Goal: Task Accomplishment & Management: Manage account settings

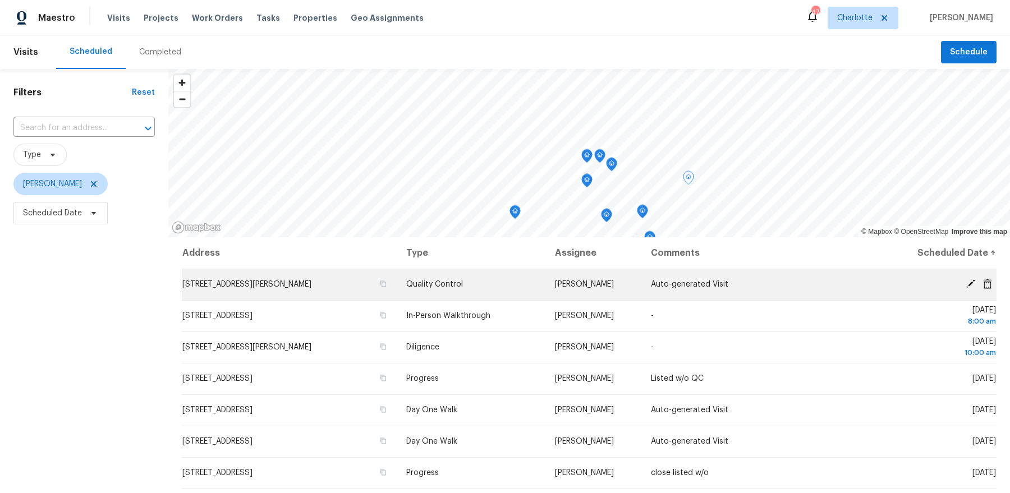
click at [969, 279] on icon at bounding box center [970, 284] width 10 height 10
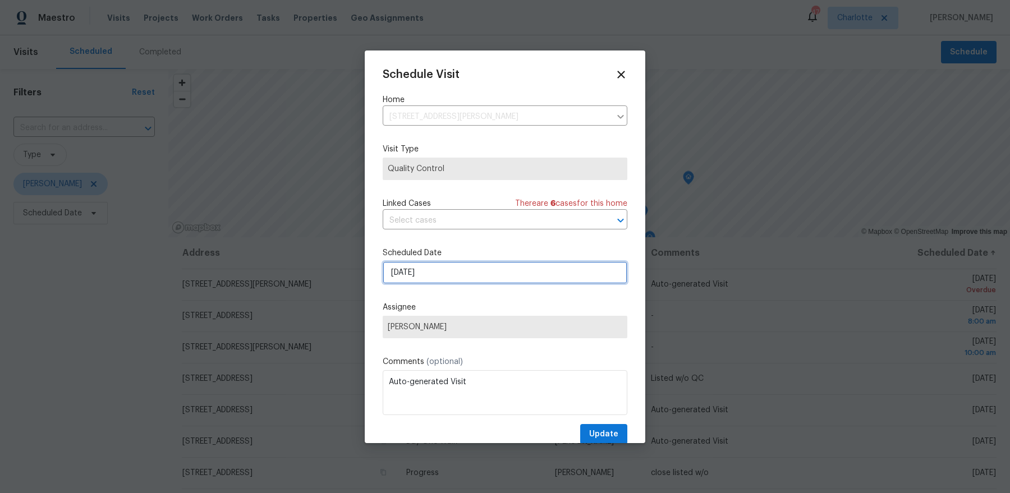
click at [421, 273] on input "[DATE]" at bounding box center [505, 272] width 245 height 22
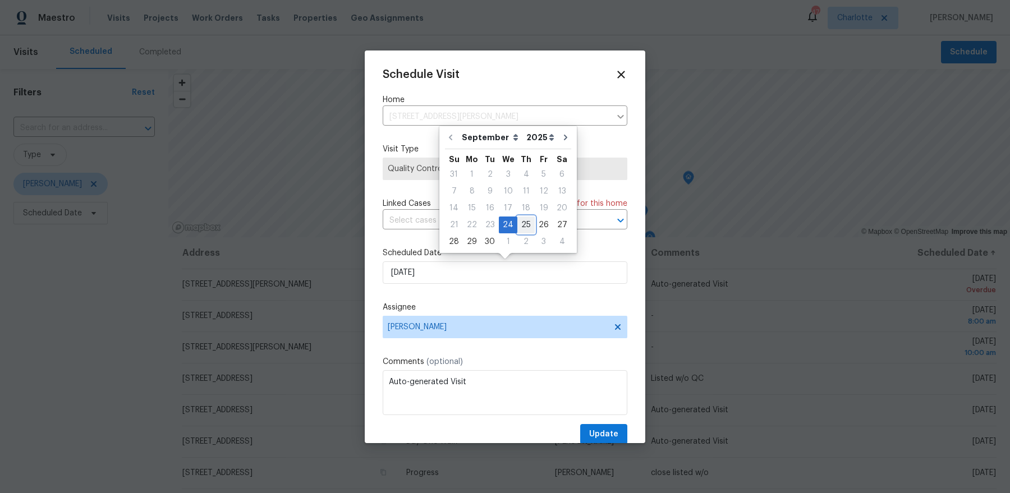
click at [517, 227] on div "25" at bounding box center [525, 225] width 17 height 16
type input "[DATE]"
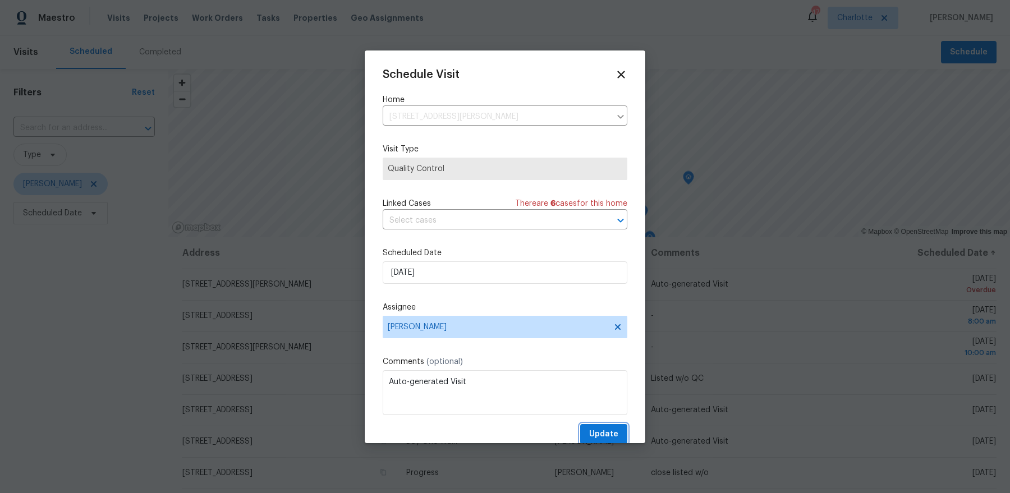
click at [607, 432] on span "Update" at bounding box center [603, 434] width 29 height 14
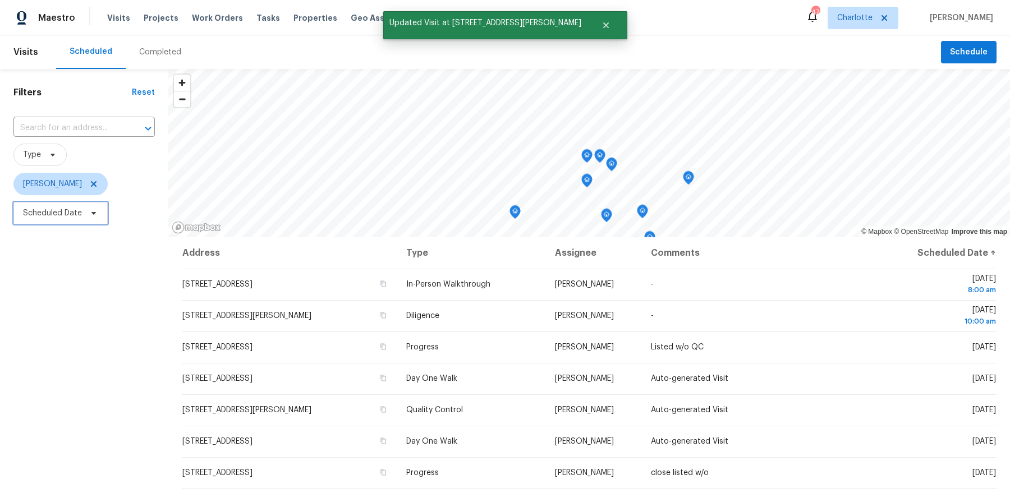
click at [73, 211] on span "Scheduled Date" at bounding box center [52, 213] width 59 height 11
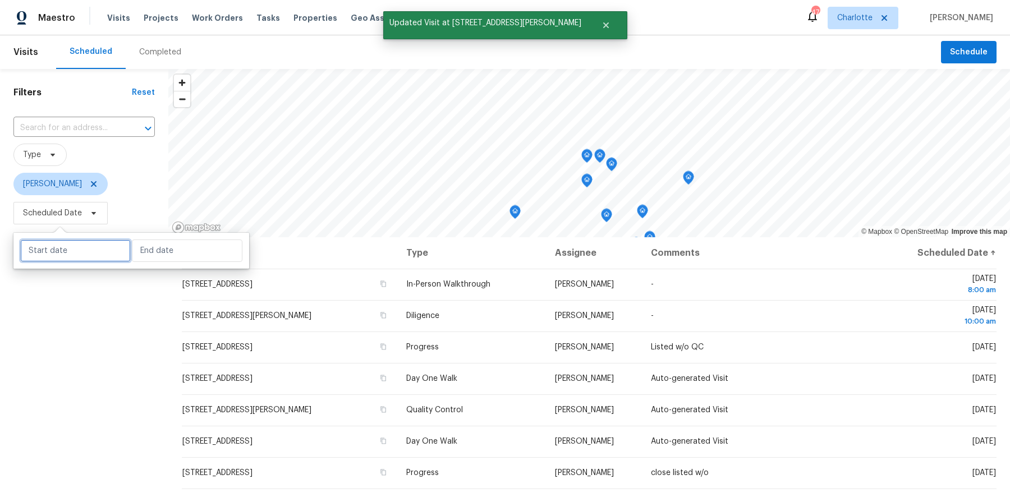
select select "8"
select select "2025"
select select "9"
select select "2025"
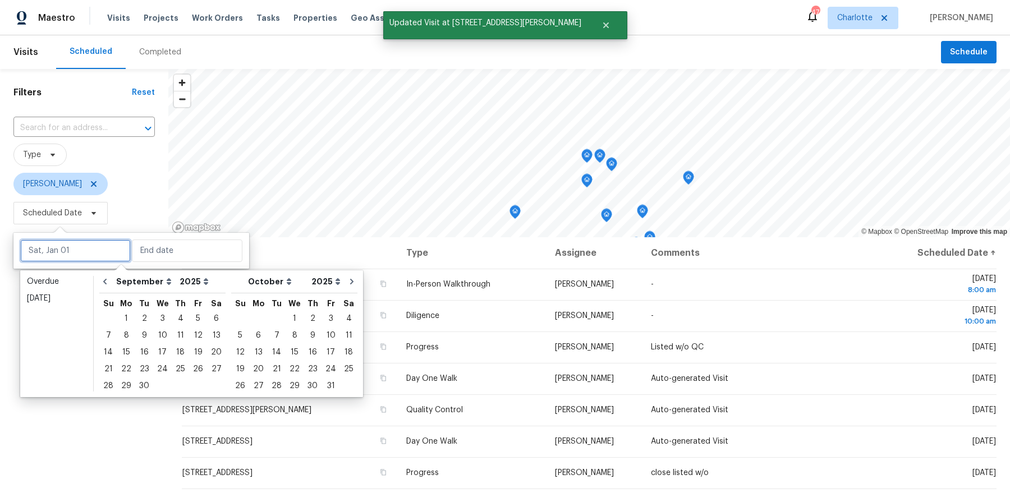
click at [95, 249] on input "text" at bounding box center [75, 251] width 110 height 22
click at [176, 368] on div "25" at bounding box center [180, 369] width 17 height 16
type input "[DATE]"
click at [176, 368] on div "25" at bounding box center [180, 369] width 17 height 16
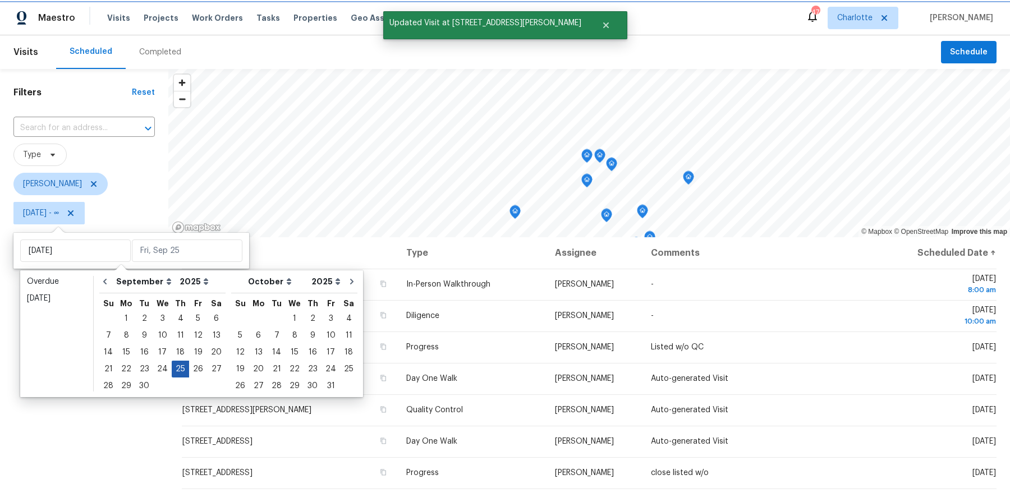
type input "[DATE]"
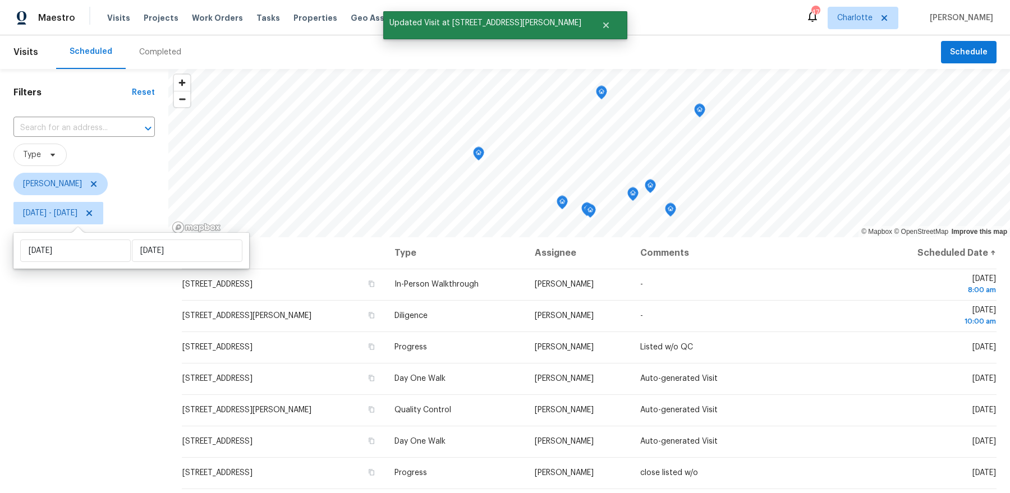
click at [110, 359] on div "Filters Reset ​ Type Dan Baquero Thu, Sep 25 - Thu, Sep 25" at bounding box center [84, 350] width 168 height 563
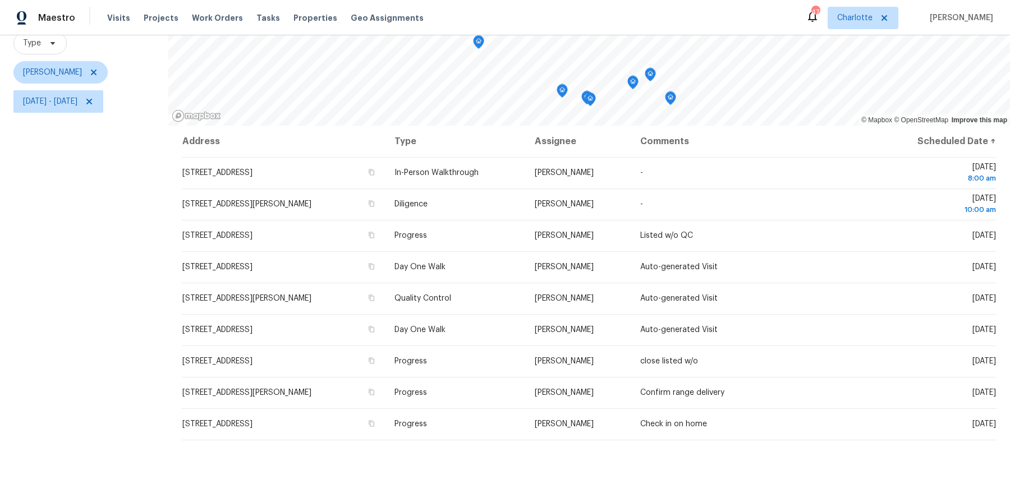
scroll to position [111, 0]
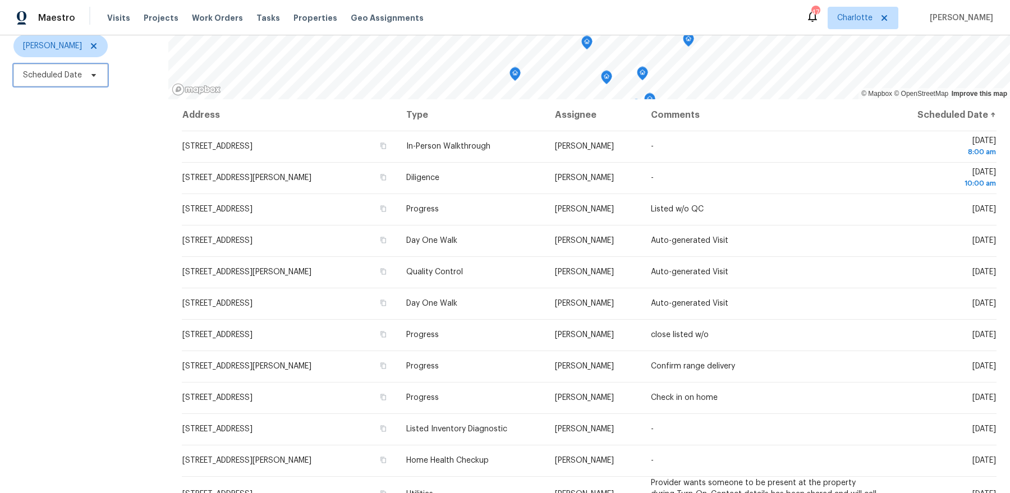
click at [42, 73] on span "Scheduled Date" at bounding box center [52, 75] width 59 height 11
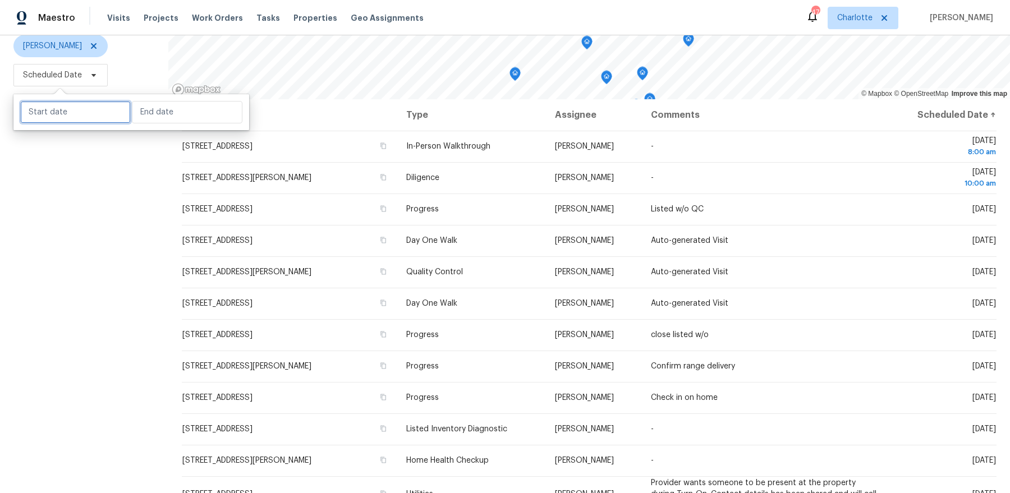
click at [70, 102] on input "text" at bounding box center [75, 112] width 110 height 22
select select "8"
select select "2025"
select select "9"
select select "2025"
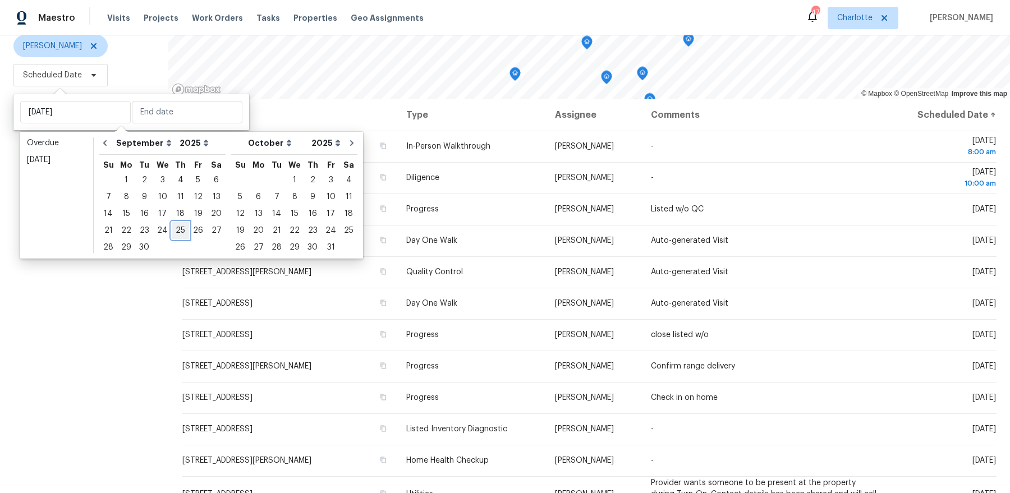
click at [178, 228] on div "25" at bounding box center [180, 231] width 17 height 16
type input "Thu, Sep 25"
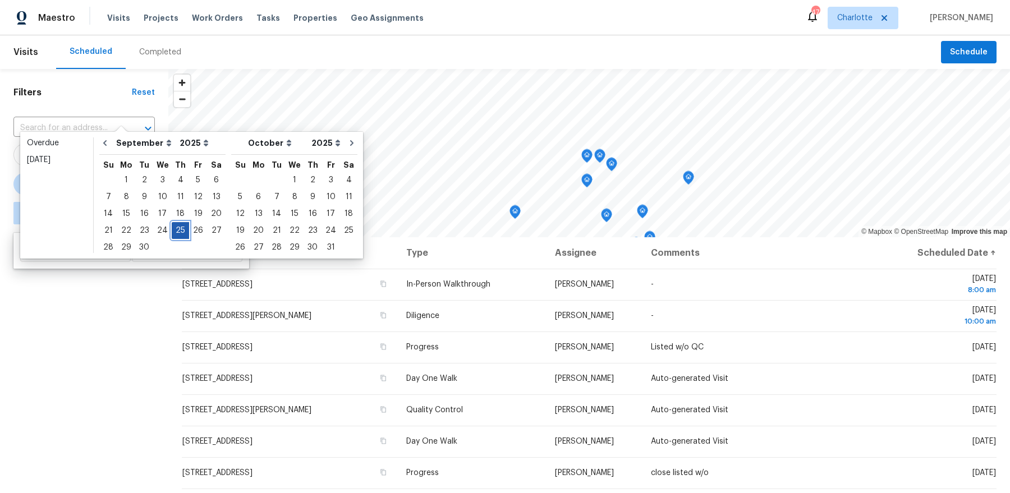
click at [178, 228] on div "25" at bounding box center [180, 231] width 17 height 16
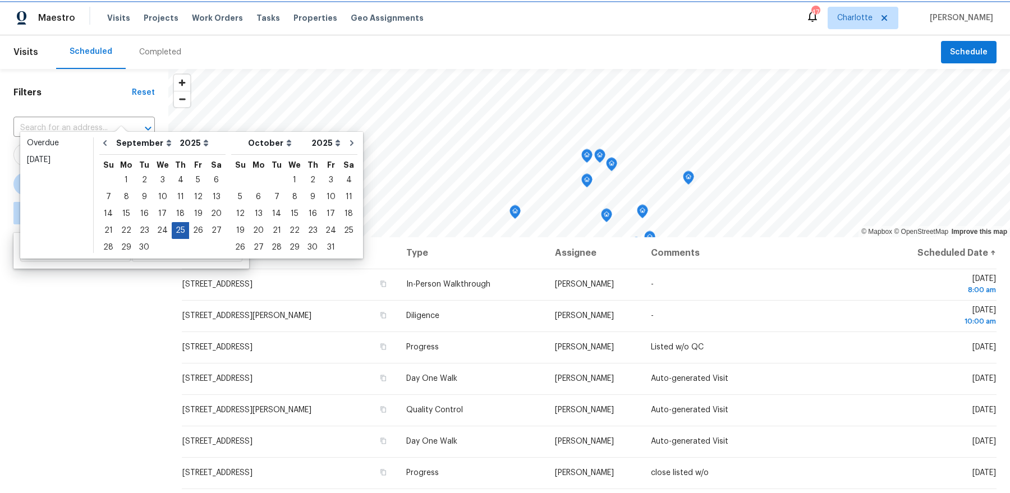
type input "Thu, Sep 25"
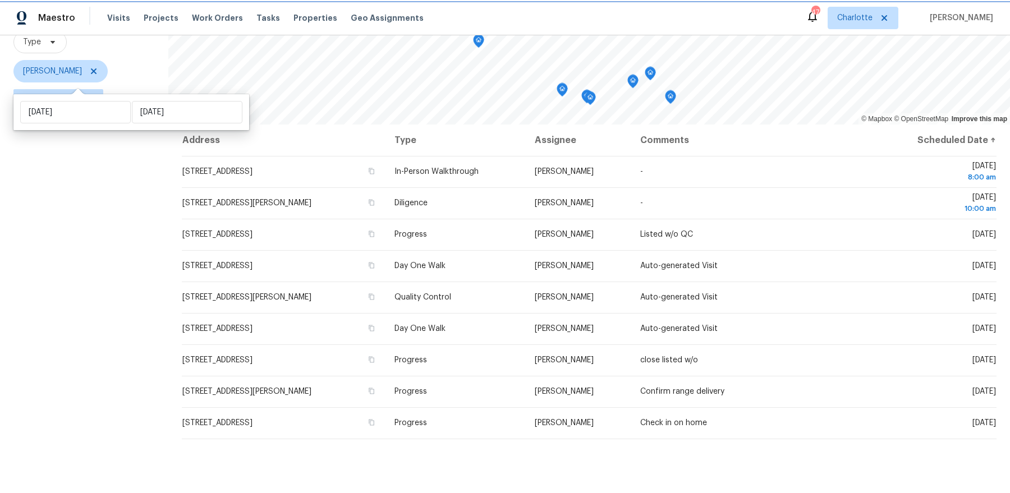
scroll to position [138, 0]
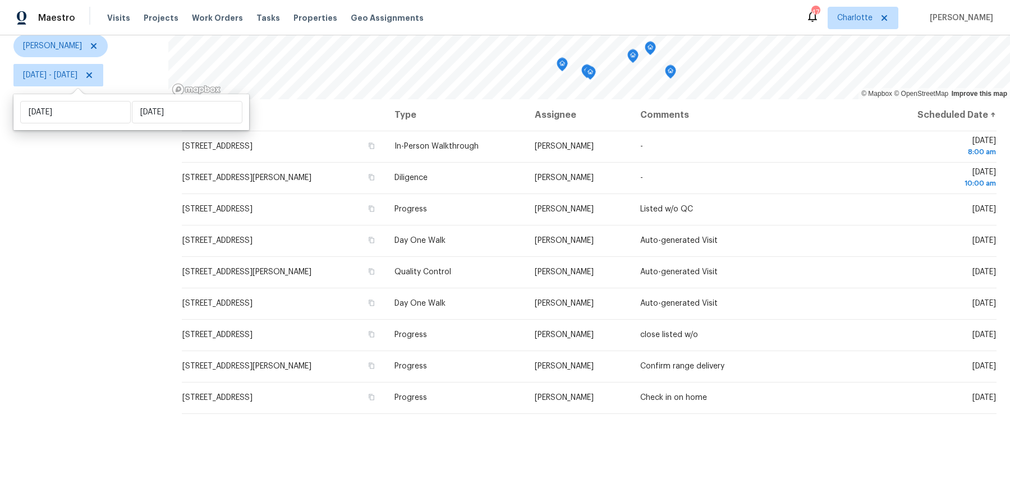
click at [342, 473] on div "Address Type Assignee Comments Scheduled Date ↑ 1400 Galesburg St, Charlotte, N…" at bounding box center [588, 296] width 841 height 394
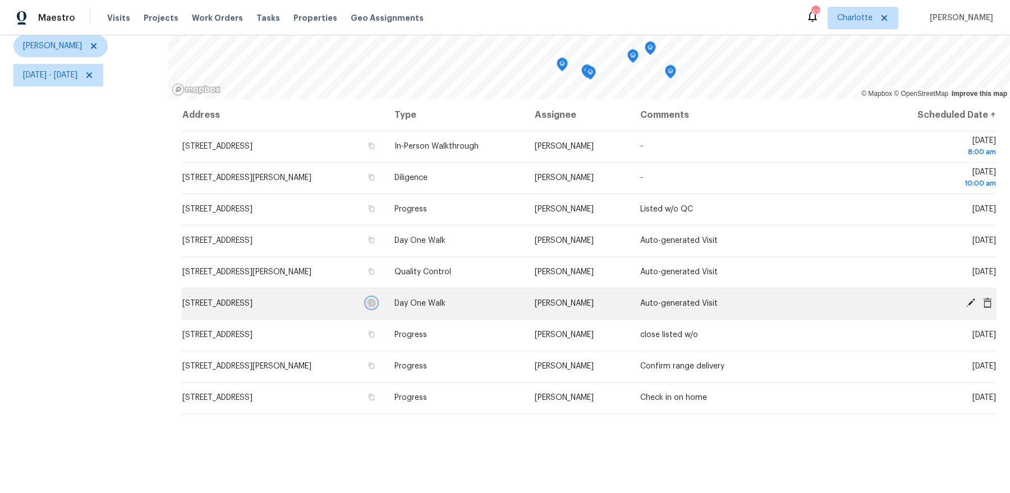
click at [375, 301] on icon "button" at bounding box center [372, 303] width 6 height 6
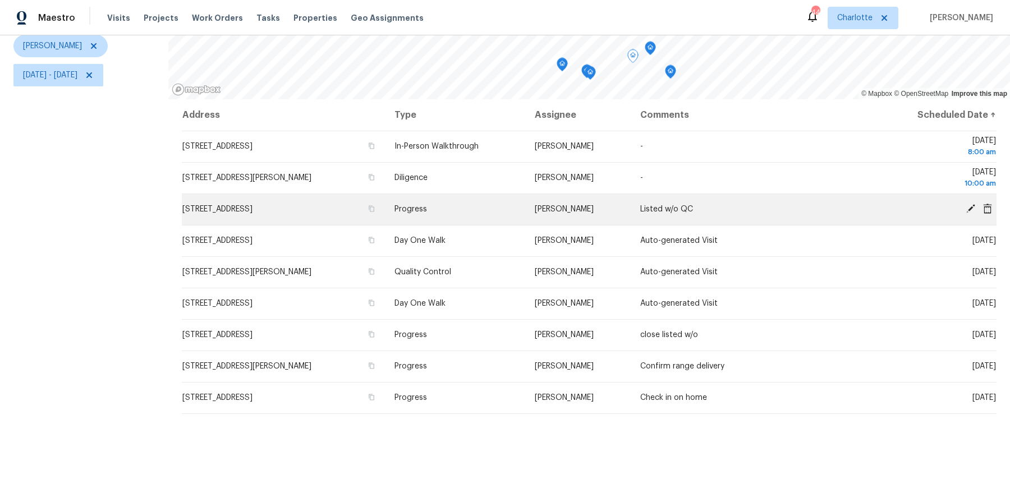
click at [968, 204] on icon at bounding box center [970, 209] width 10 height 10
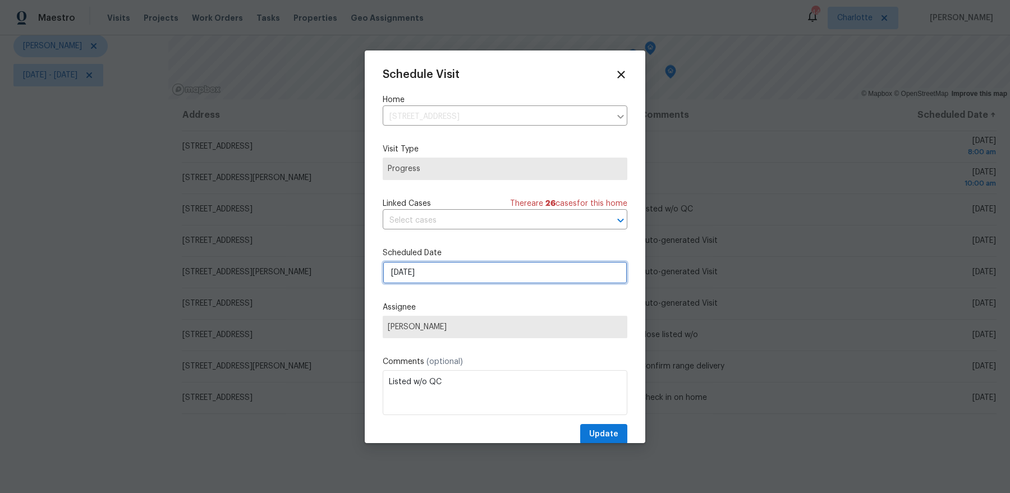
click at [489, 276] on input "9/25/2025" at bounding box center [505, 272] width 245 height 22
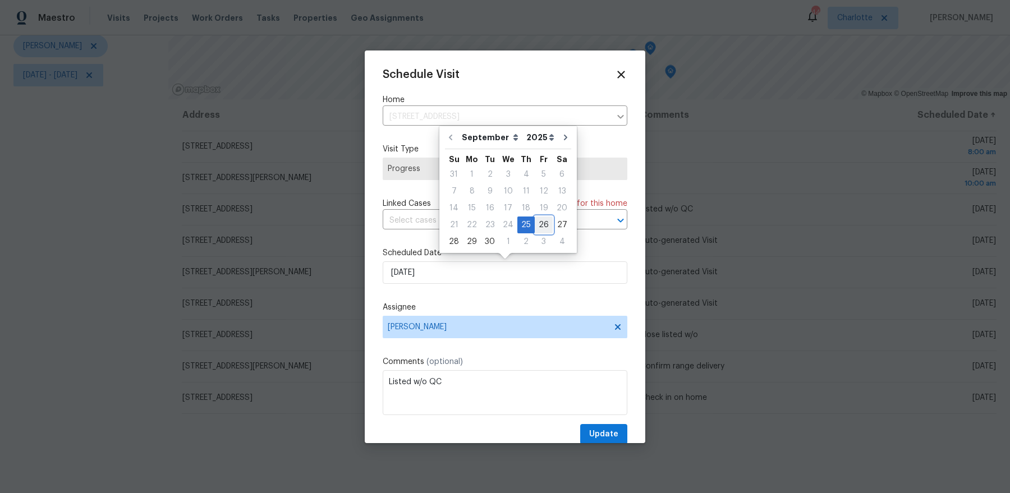
click at [541, 224] on div "26" at bounding box center [544, 225] width 18 height 16
type input "9/26/2025"
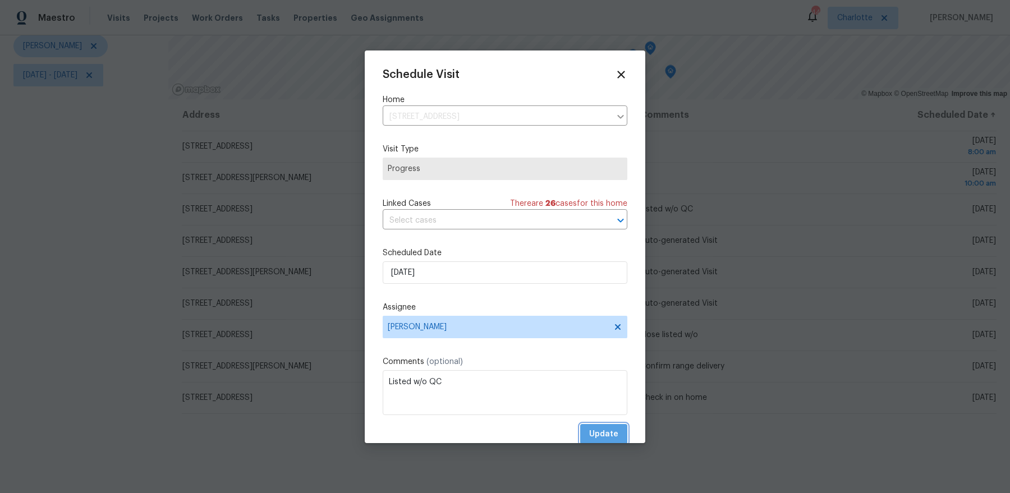
click at [609, 434] on span "Update" at bounding box center [603, 434] width 29 height 14
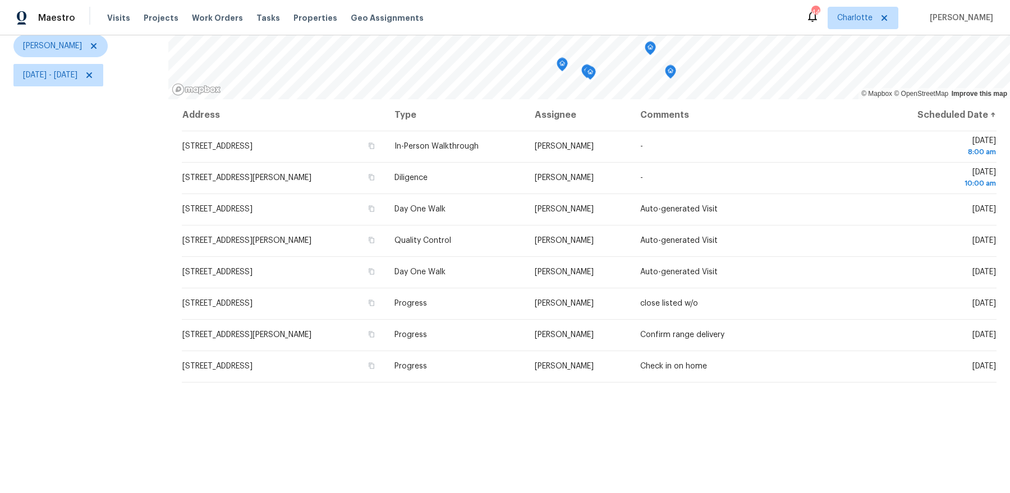
scroll to position [0, 0]
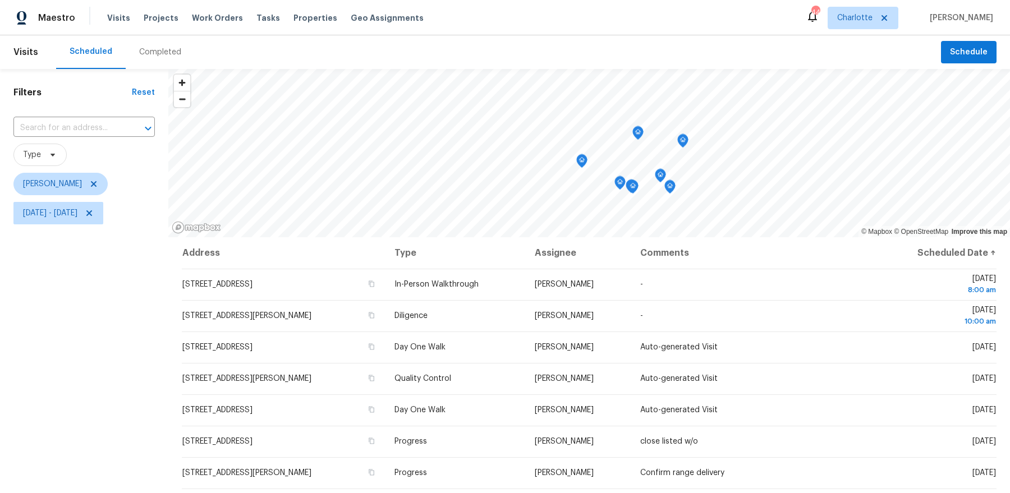
click at [682, 144] on icon "Map marker" at bounding box center [683, 141] width 10 height 13
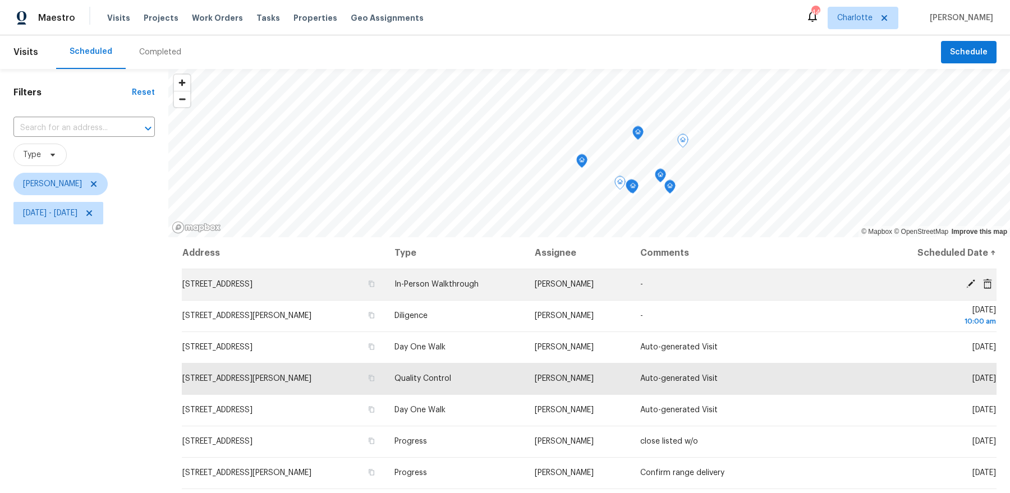
scroll to position [6, 0]
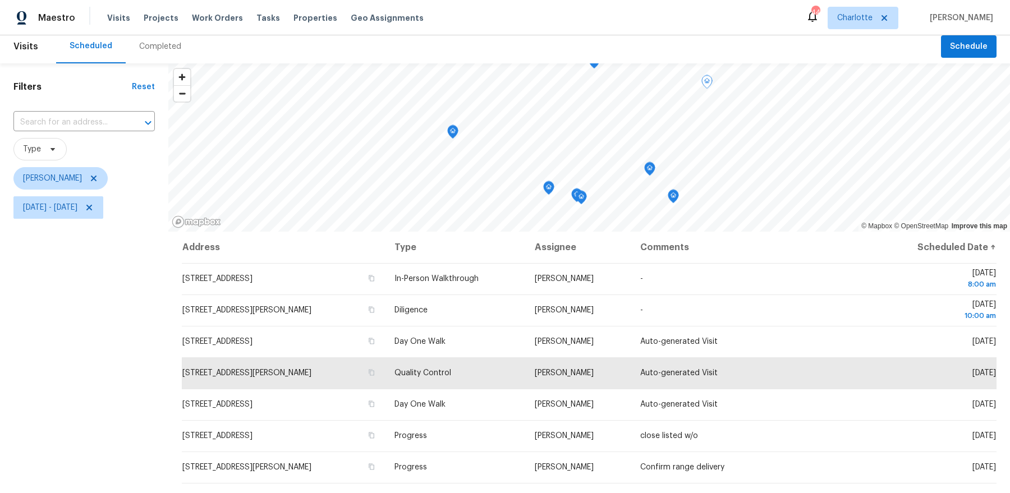
click at [673, 197] on icon "Map marker" at bounding box center [673, 196] width 10 height 13
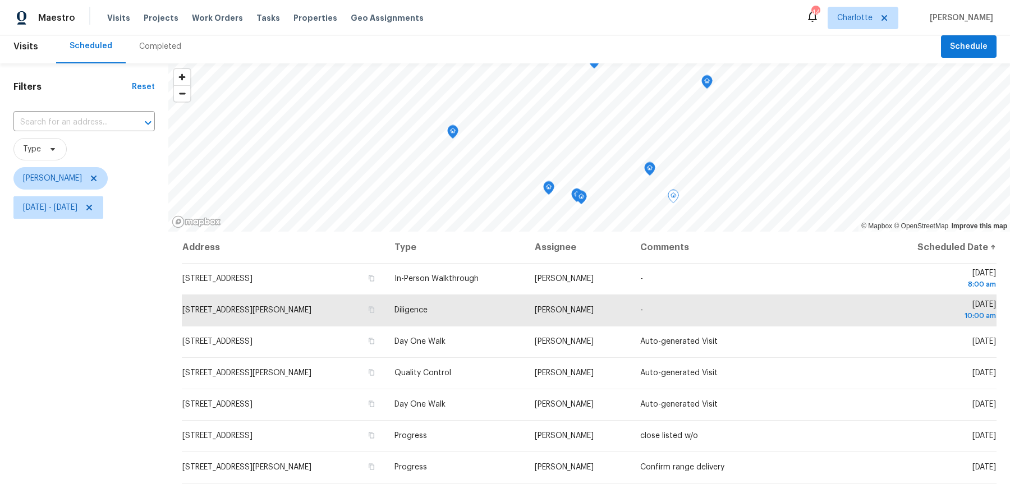
click at [648, 167] on icon "Map marker" at bounding box center [649, 168] width 3 height 3
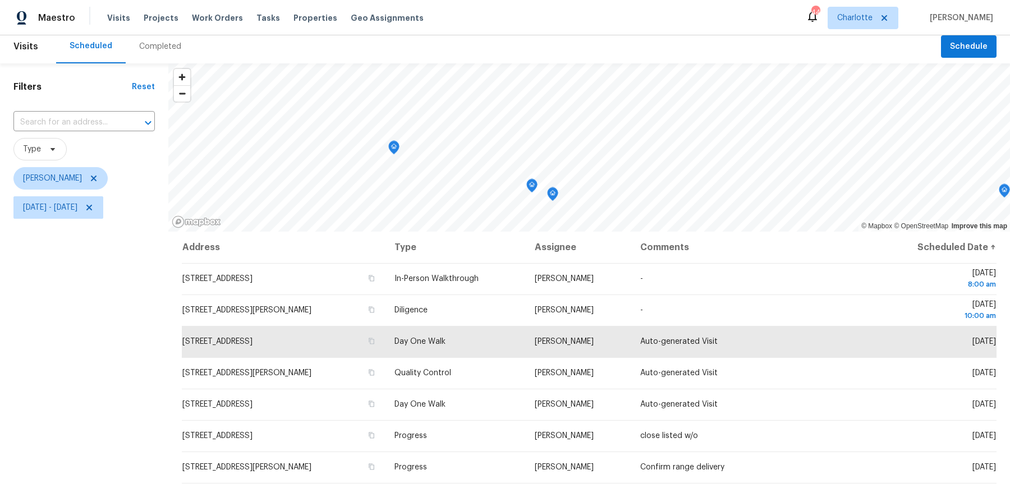
click at [551, 196] on icon "Map marker" at bounding box center [552, 194] width 10 height 13
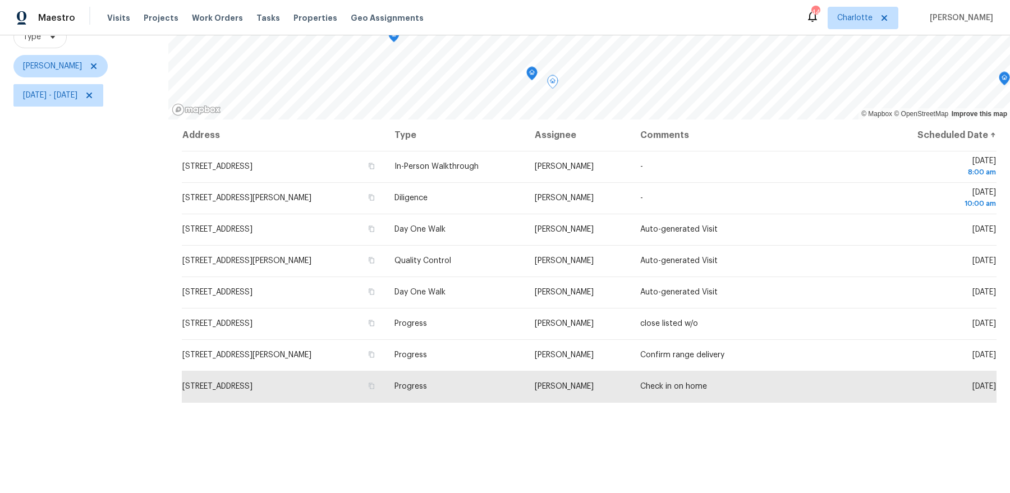
scroll to position [0, 0]
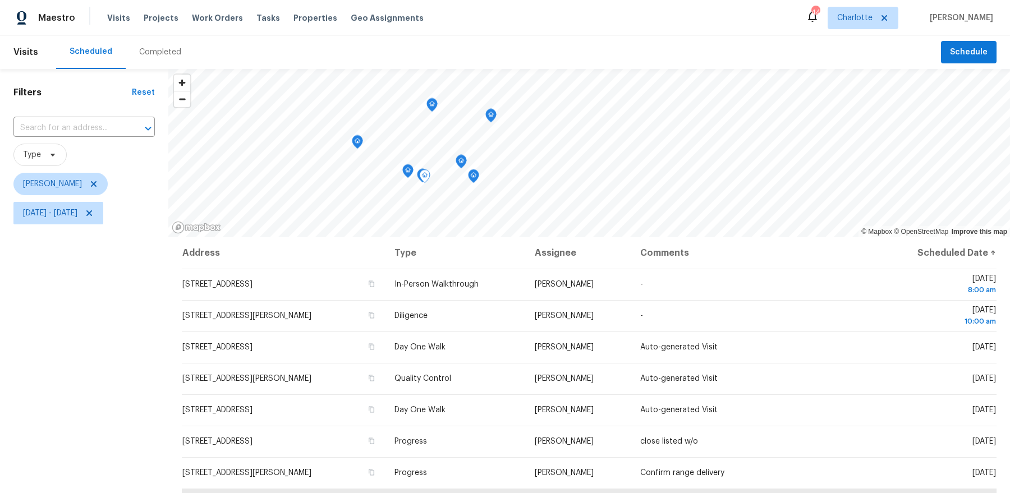
click at [488, 115] on icon "Map marker" at bounding box center [491, 115] width 10 height 13
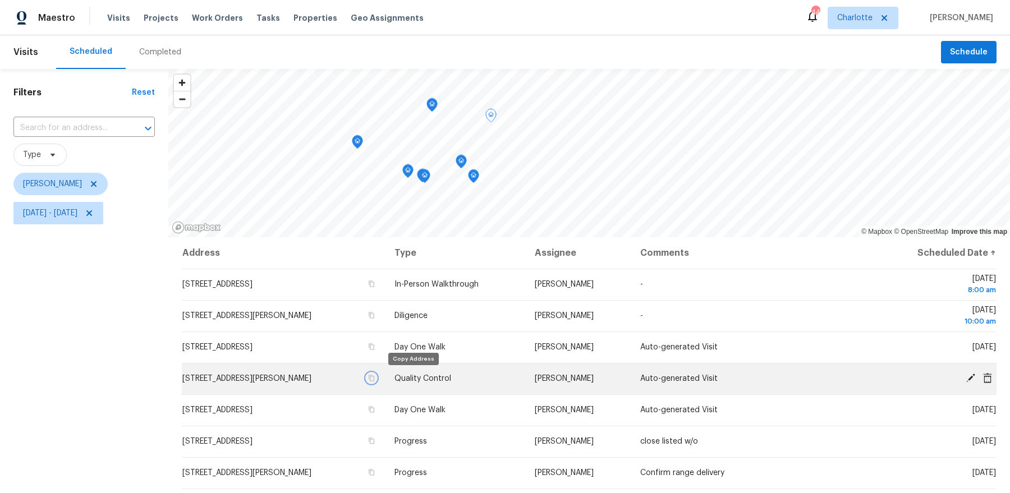
click at [375, 375] on icon "button" at bounding box center [371, 378] width 7 height 7
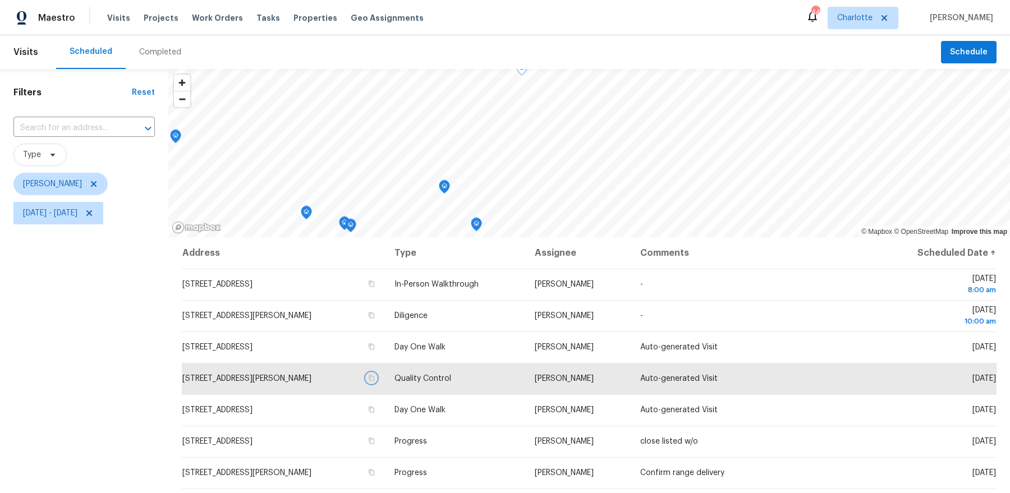
click at [473, 223] on icon "Map marker" at bounding box center [476, 222] width 6 height 3
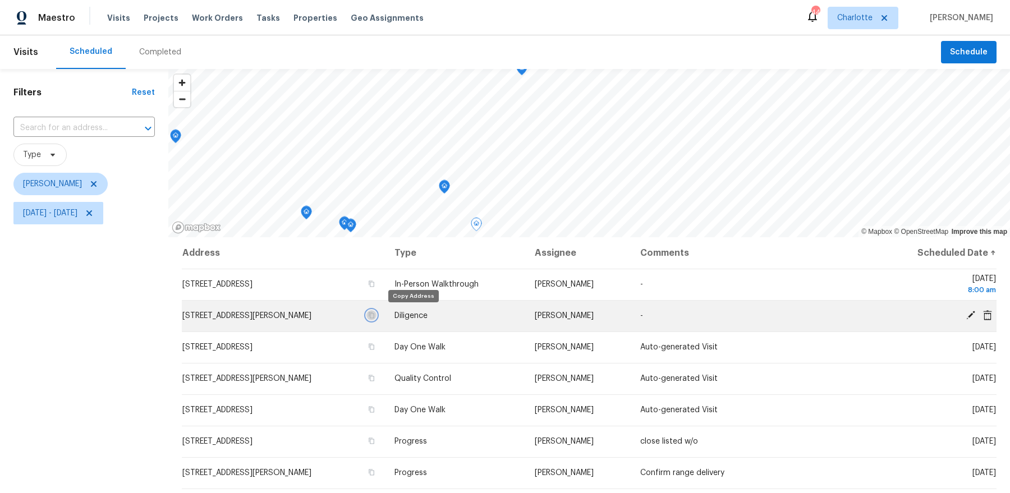
click at [375, 314] on icon "button" at bounding box center [371, 315] width 7 height 7
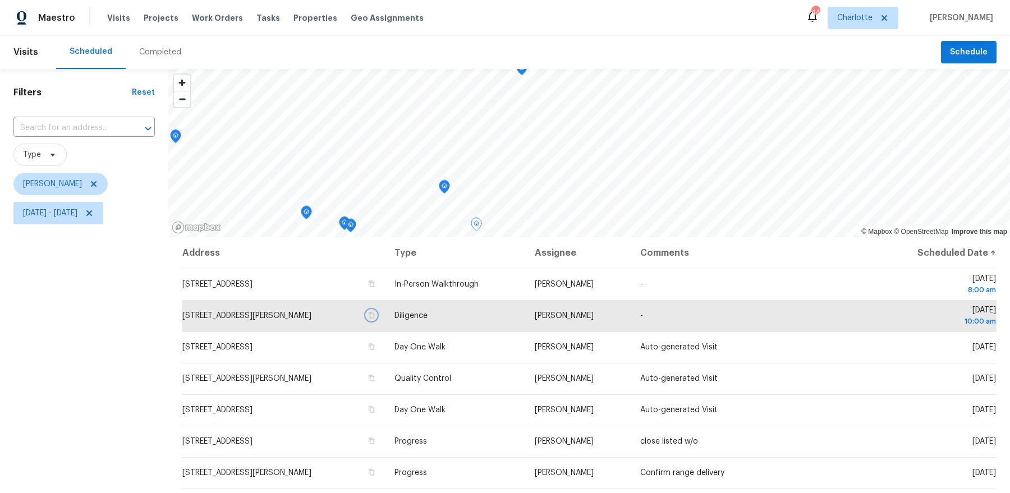
click at [446, 190] on icon "Map marker" at bounding box center [444, 187] width 10 height 13
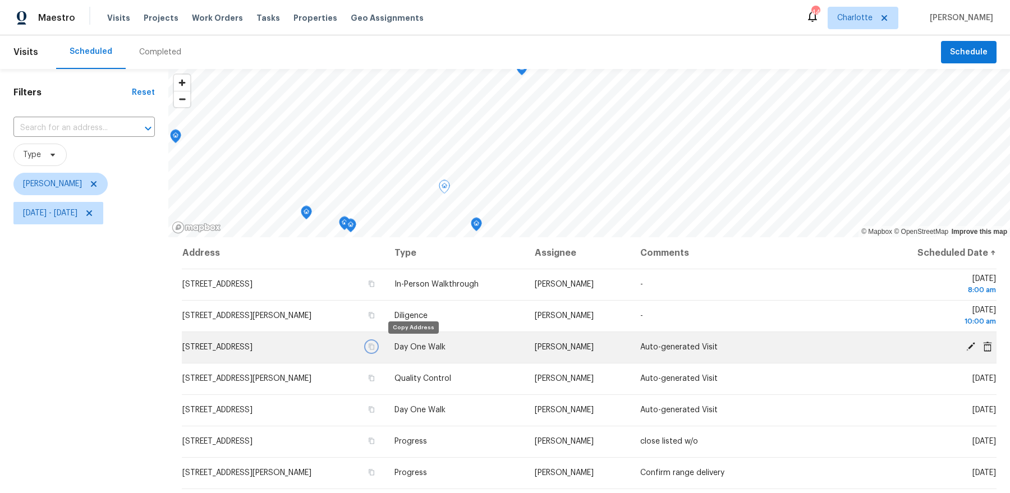
click at [375, 347] on icon "button" at bounding box center [371, 346] width 7 height 7
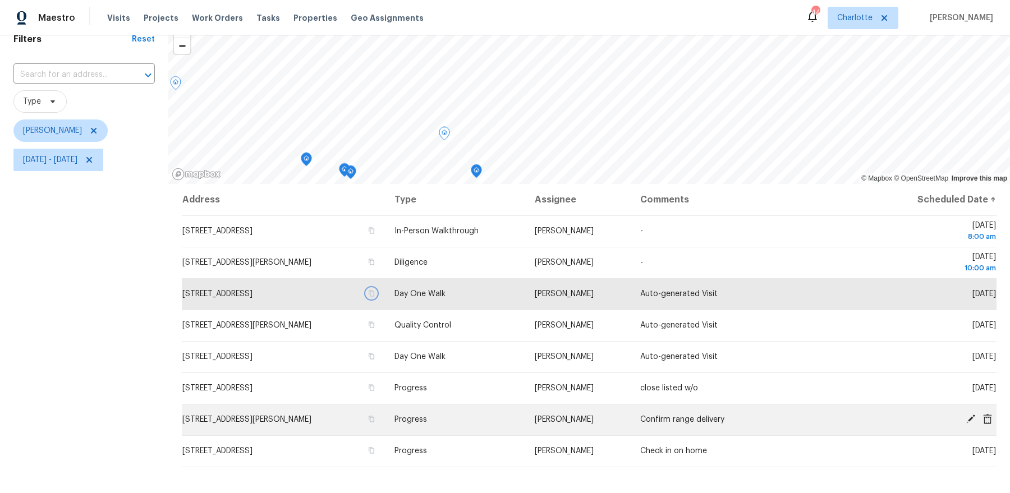
scroll to position [58, 0]
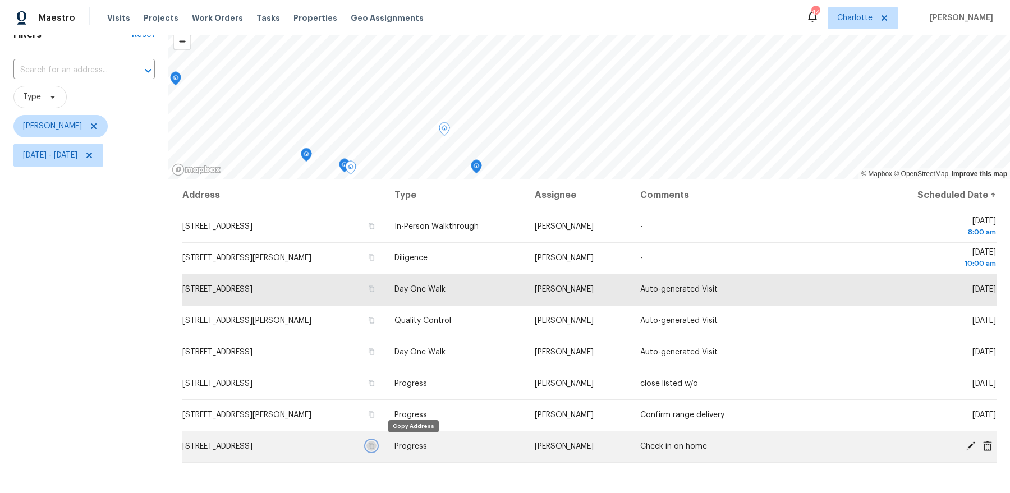
click at [375, 445] on icon "button" at bounding box center [371, 446] width 7 height 7
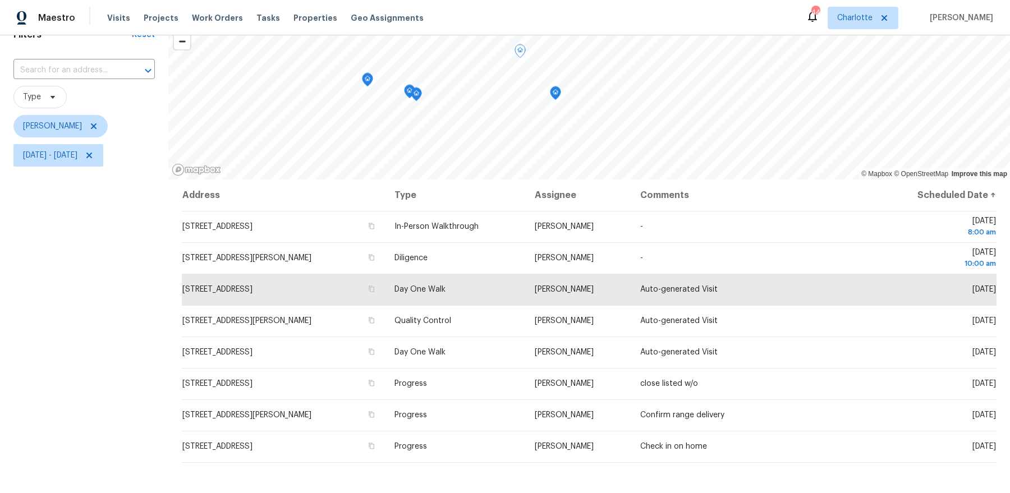
click at [414, 93] on icon "Map marker" at bounding box center [416, 94] width 10 height 13
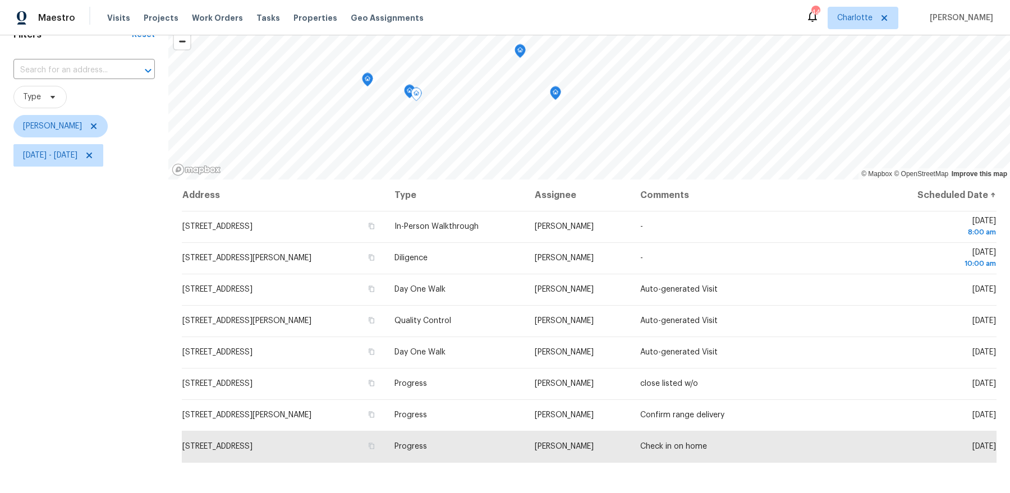
click at [408, 91] on icon "Map marker" at bounding box center [409, 91] width 3 height 3
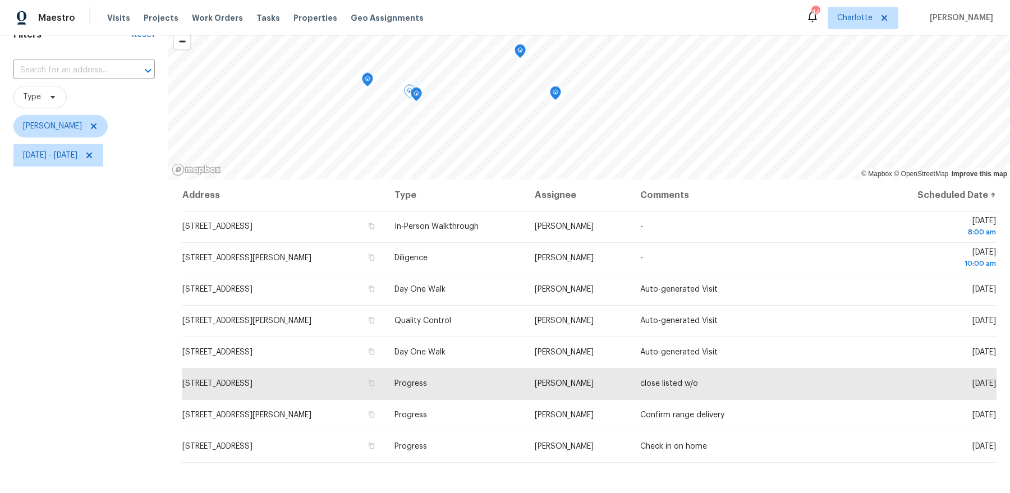
click at [366, 79] on icon "Map marker" at bounding box center [367, 79] width 10 height 13
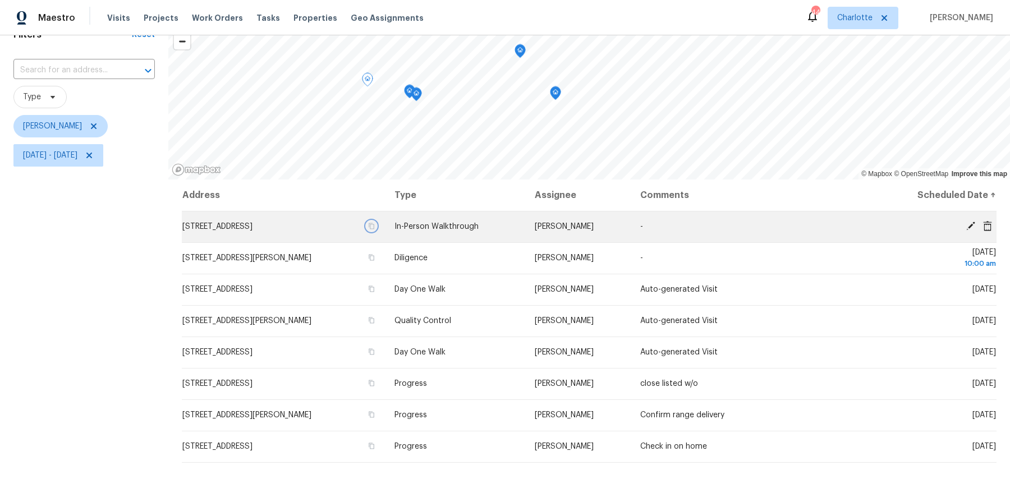
click at [375, 224] on icon "button" at bounding box center [371, 226] width 7 height 7
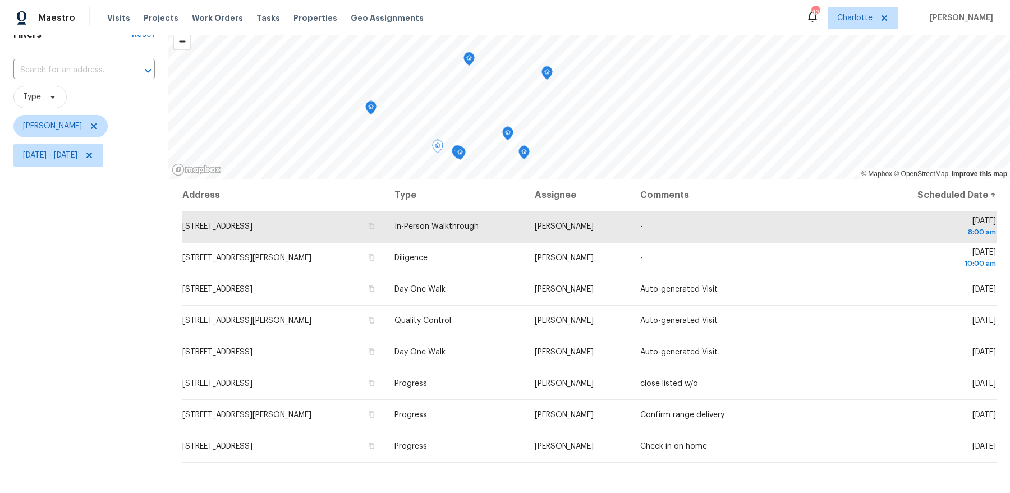
click at [371, 108] on icon "Map marker" at bounding box center [370, 108] width 1 height 2
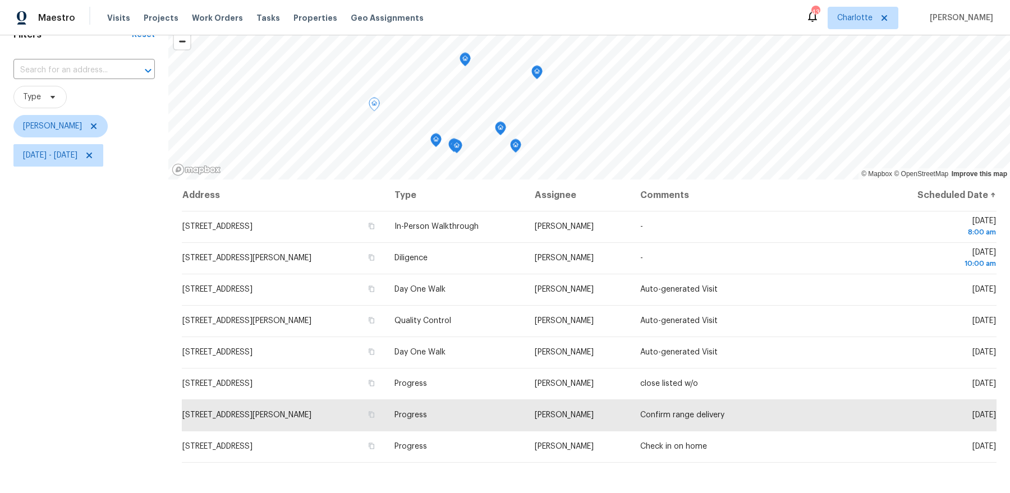
click at [467, 59] on icon "Map marker" at bounding box center [465, 59] width 10 height 13
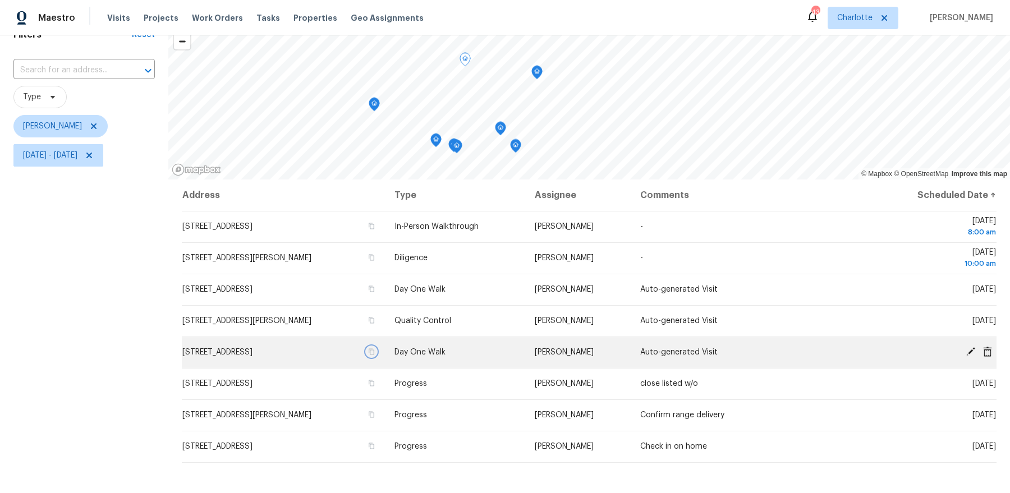
click at [375, 353] on icon "button" at bounding box center [371, 351] width 7 height 7
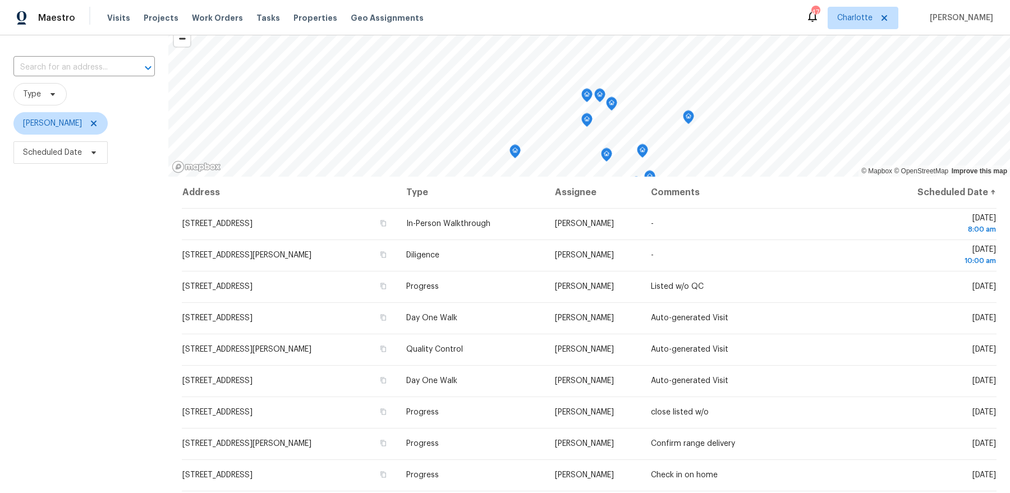
scroll to position [105, 0]
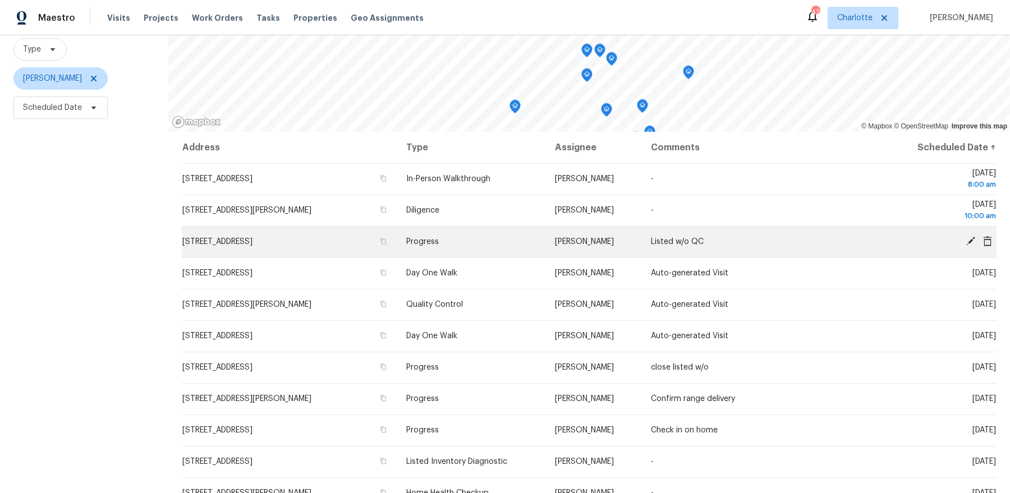
click at [252, 244] on span "[STREET_ADDRESS]" at bounding box center [217, 242] width 70 height 8
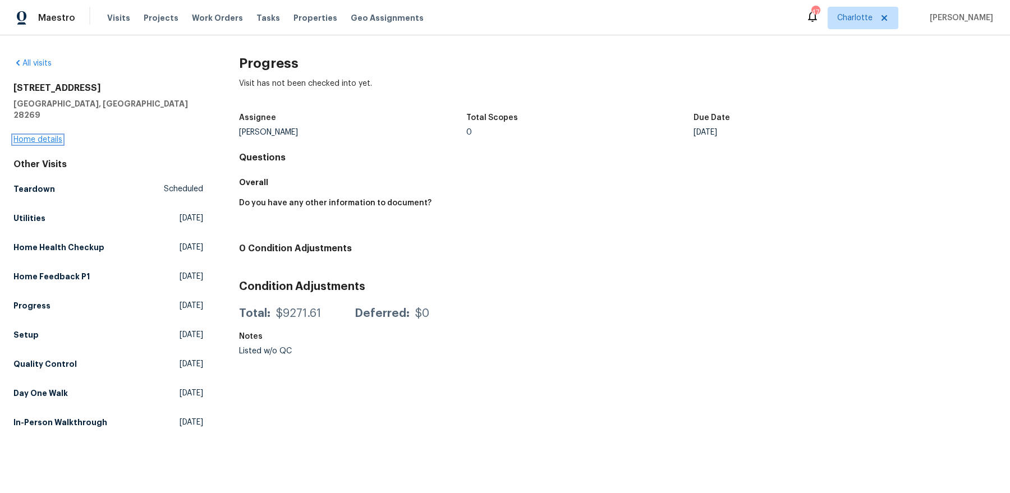
click at [53, 136] on link "Home details" at bounding box center [37, 140] width 49 height 8
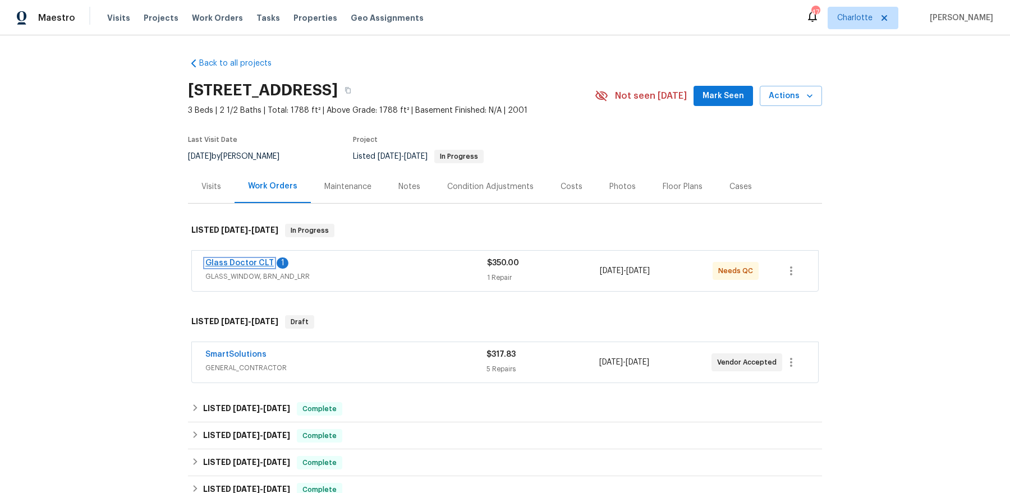
click at [218, 265] on link "Glass Doctor CLT" at bounding box center [239, 263] width 68 height 8
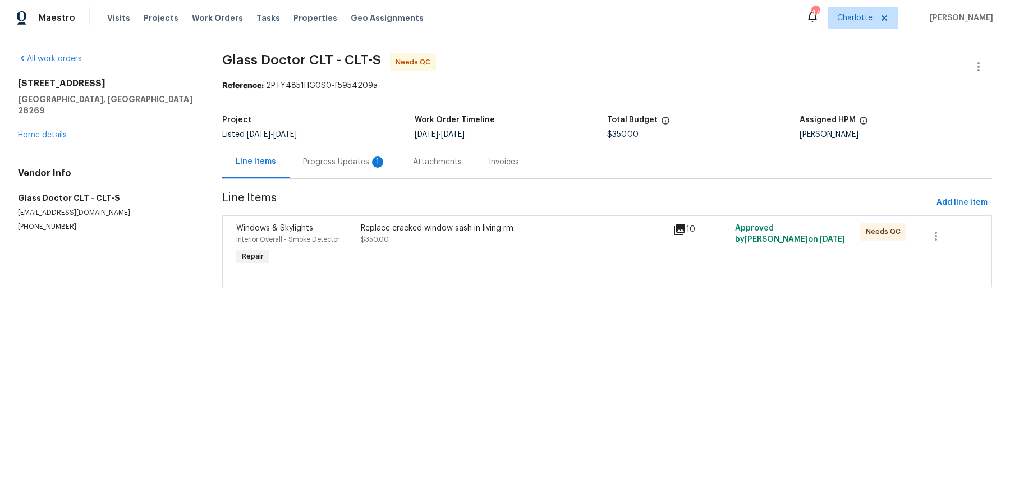
click at [329, 166] on div "Progress Updates 1" at bounding box center [344, 161] width 83 height 11
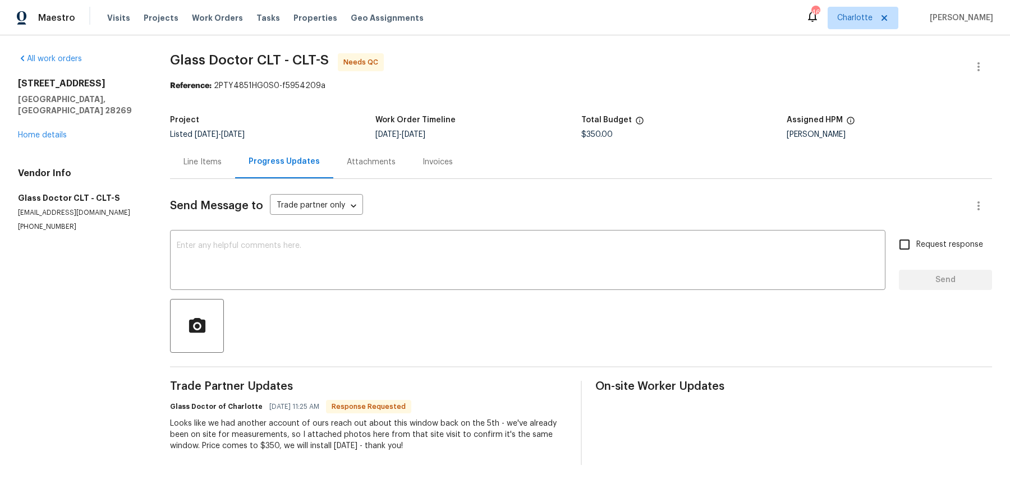
click at [210, 163] on div "Line Items" at bounding box center [202, 161] width 38 height 11
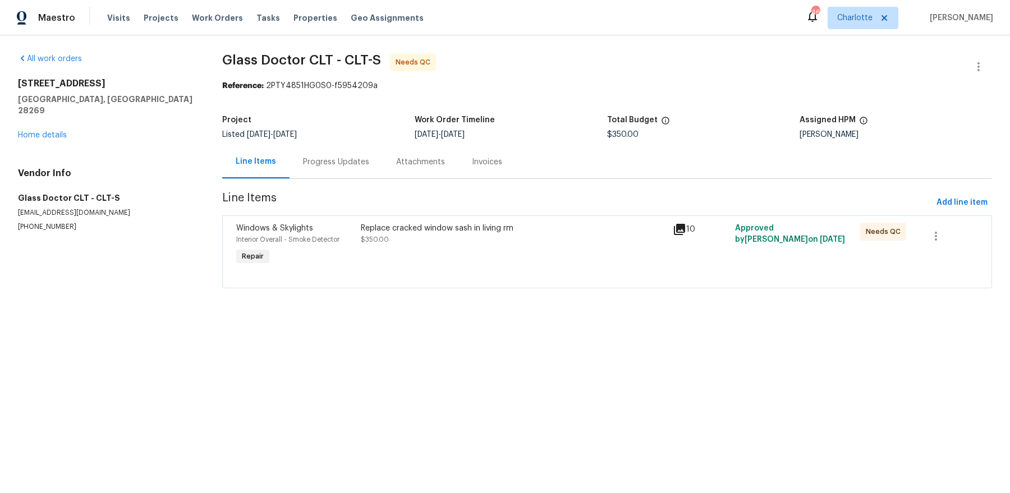
click at [426, 234] on div "Replace cracked window sash in living rm $350.00" at bounding box center [513, 234] width 305 height 22
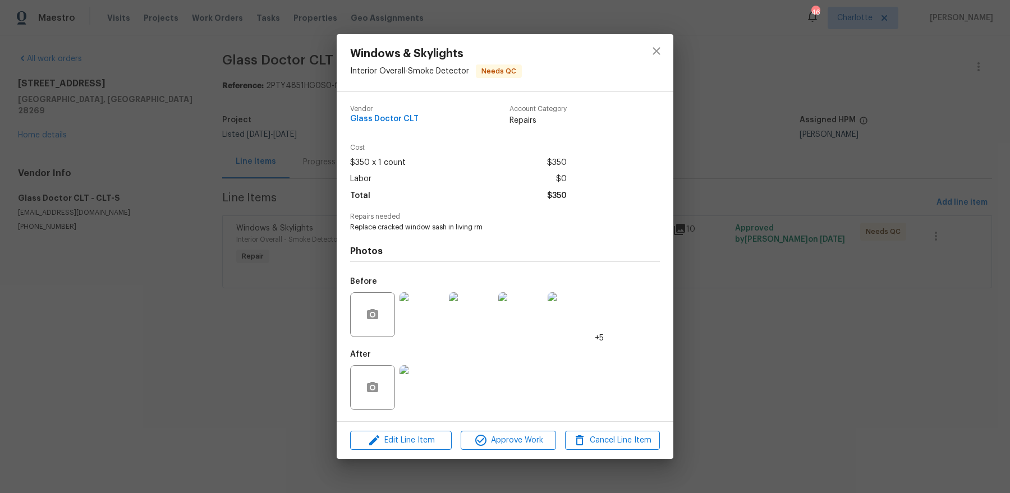
click at [221, 293] on div "Windows & Skylights Interior Overall - Smoke Detector Needs QC Vendor Glass Doc…" at bounding box center [505, 246] width 1010 height 493
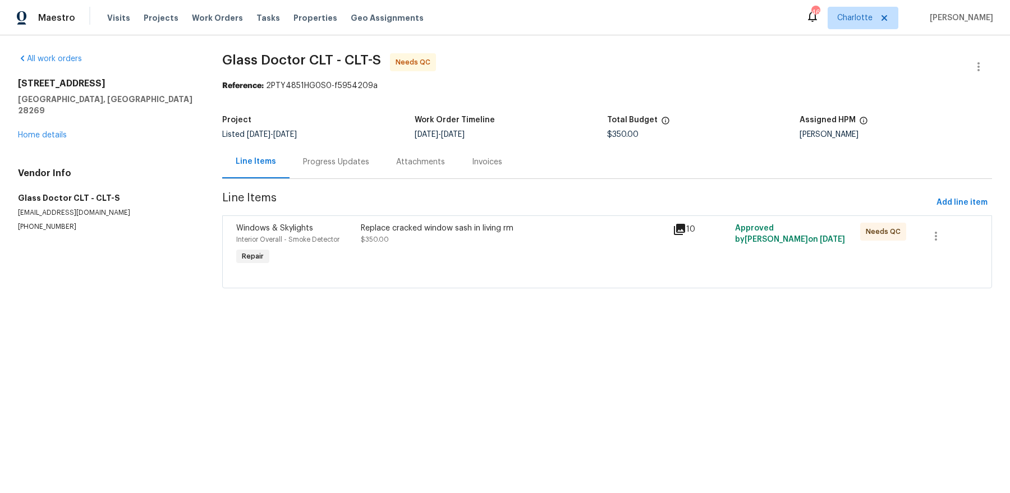
click at [48, 119] on div "4437 Devonhill Ln Charlotte, NC 28269 Home details" at bounding box center [106, 109] width 177 height 63
click at [363, 251] on div "Replace cracked window sash in living rm $350.00" at bounding box center [513, 245] width 312 height 52
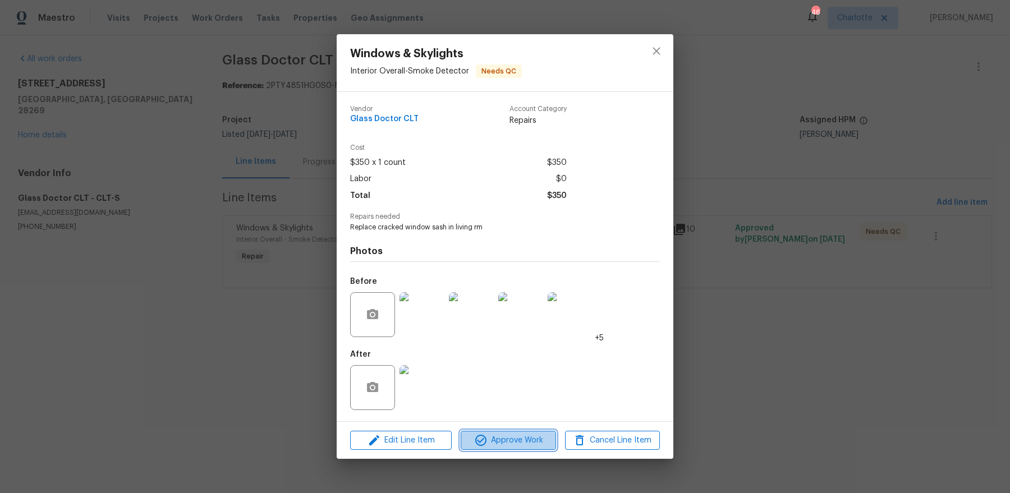
click at [528, 437] on span "Approve Work" at bounding box center [508, 441] width 88 height 14
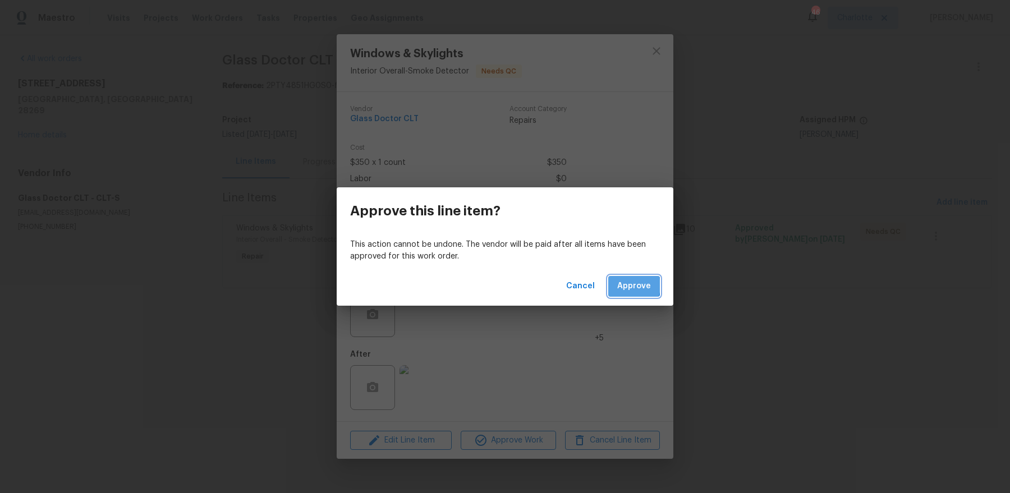
click at [625, 285] on span "Approve" at bounding box center [634, 286] width 34 height 14
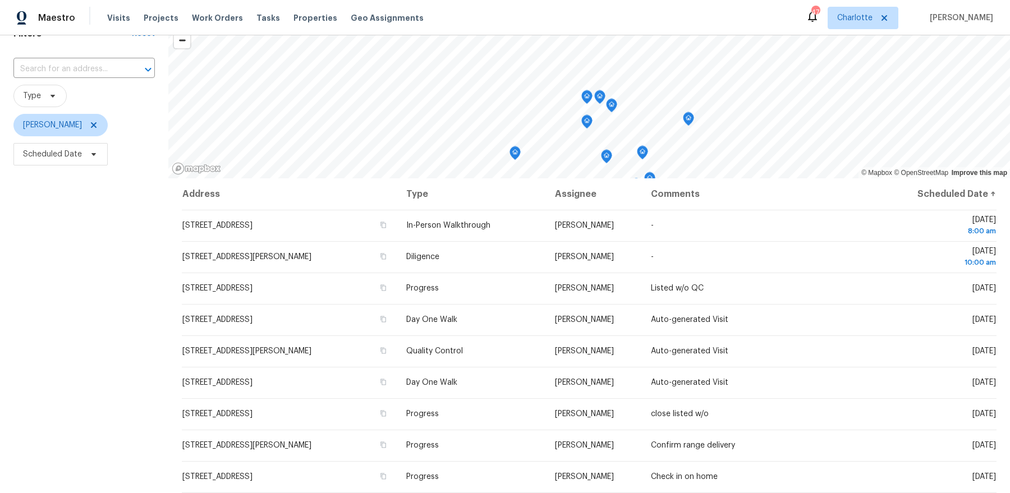
scroll to position [68, 0]
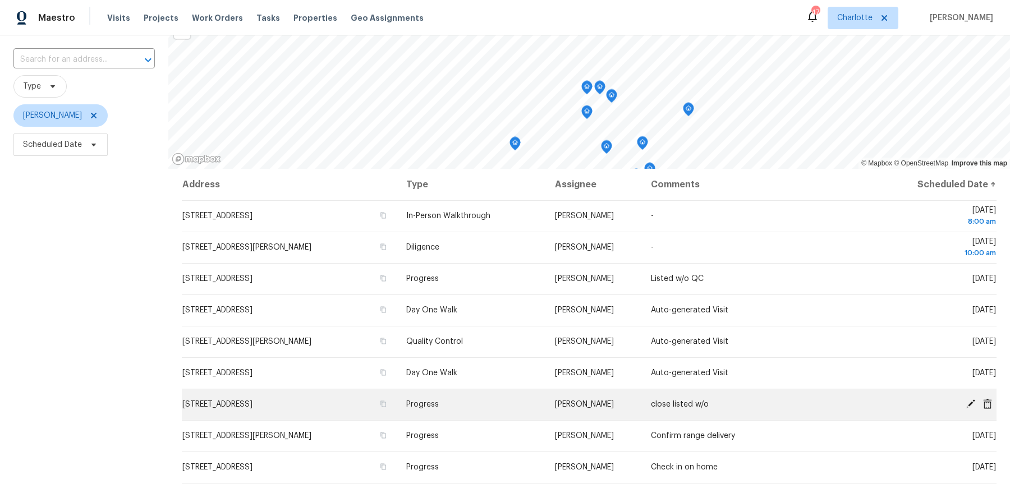
click at [252, 406] on span "[STREET_ADDRESS]" at bounding box center [217, 404] width 70 height 8
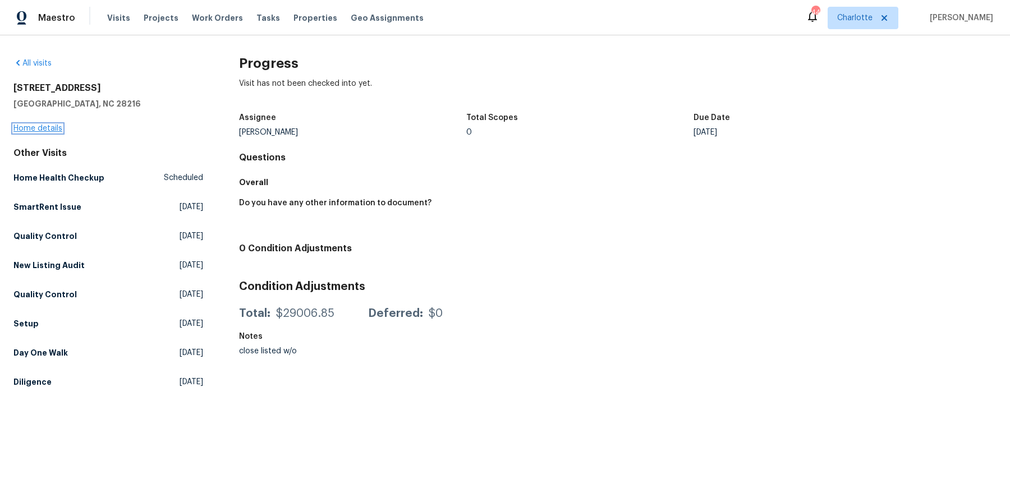
click at [28, 129] on link "Home details" at bounding box center [37, 129] width 49 height 8
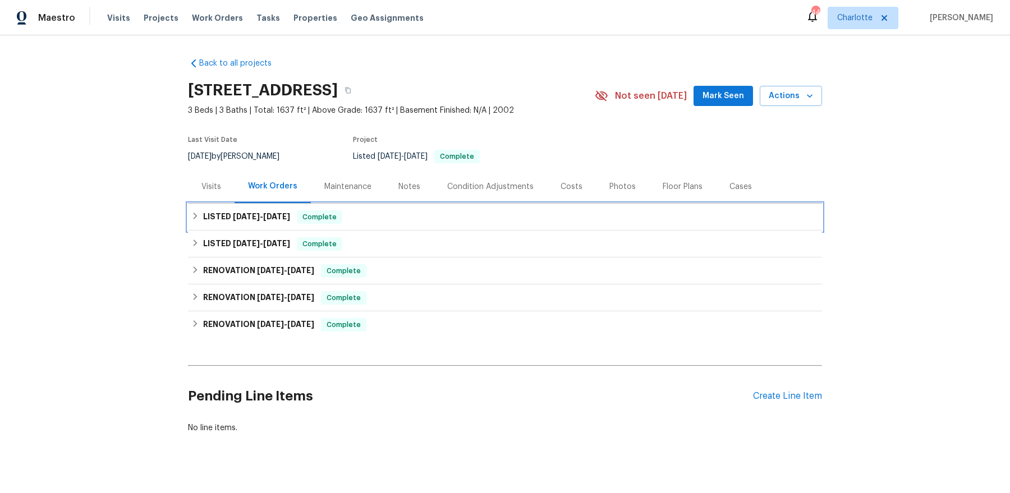
click at [204, 212] on h6 "LISTED 9/22/25 - 9/24/25" at bounding box center [246, 216] width 87 height 13
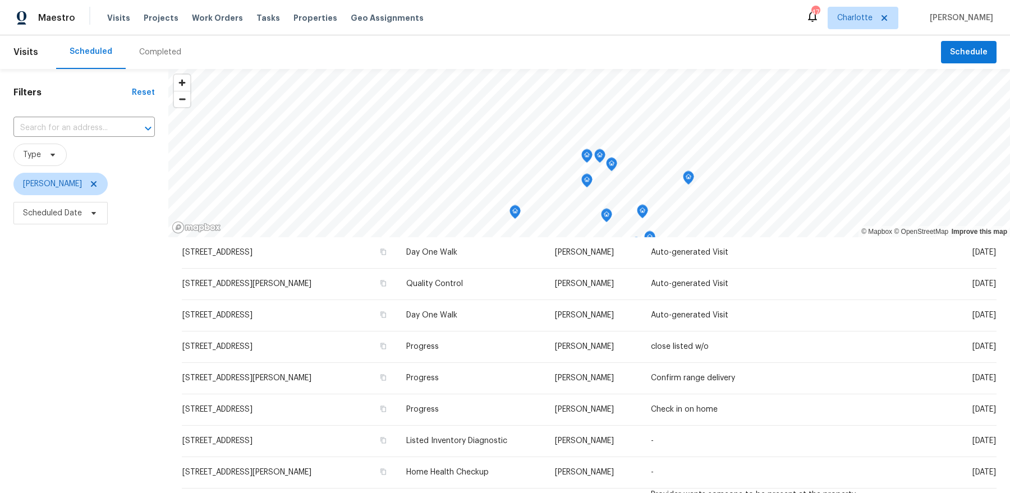
scroll to position [188, 0]
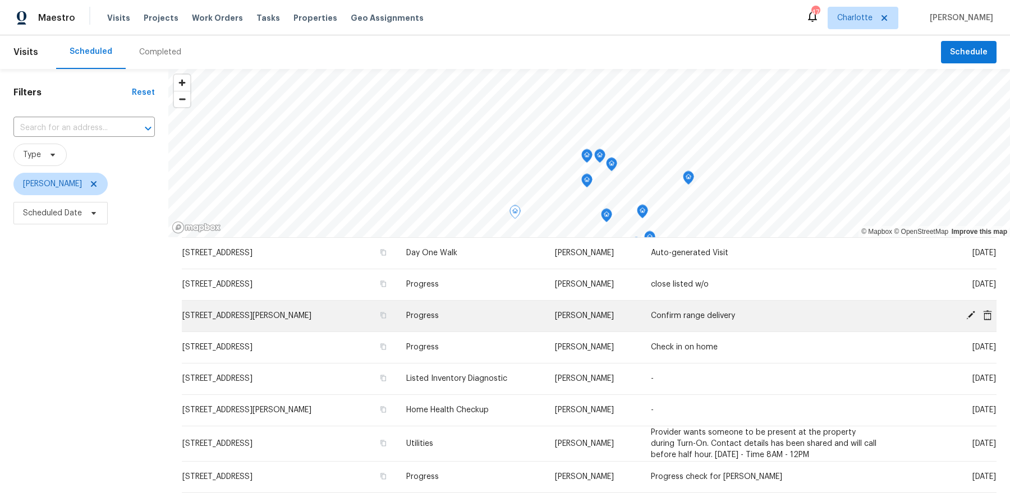
click at [508, 316] on td "Progress" at bounding box center [471, 315] width 149 height 31
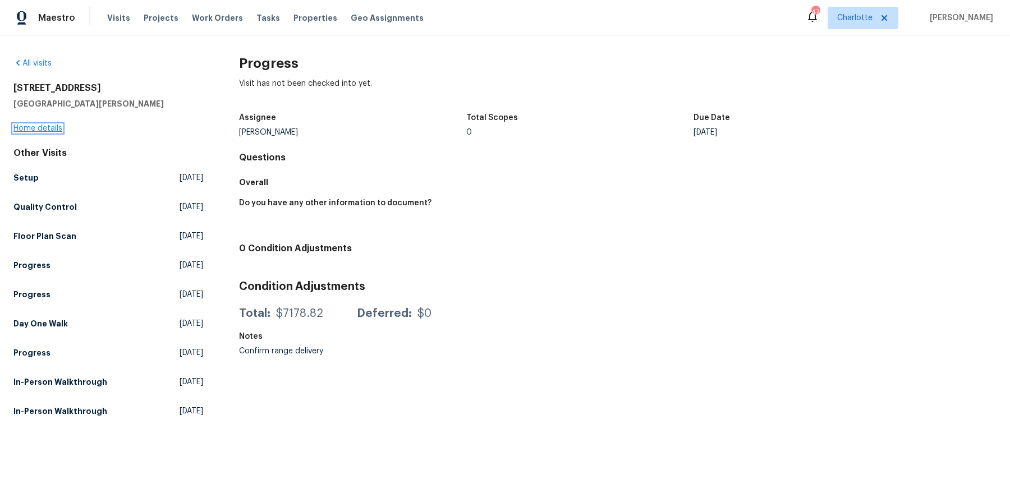
click at [30, 125] on link "Home details" at bounding box center [37, 129] width 49 height 8
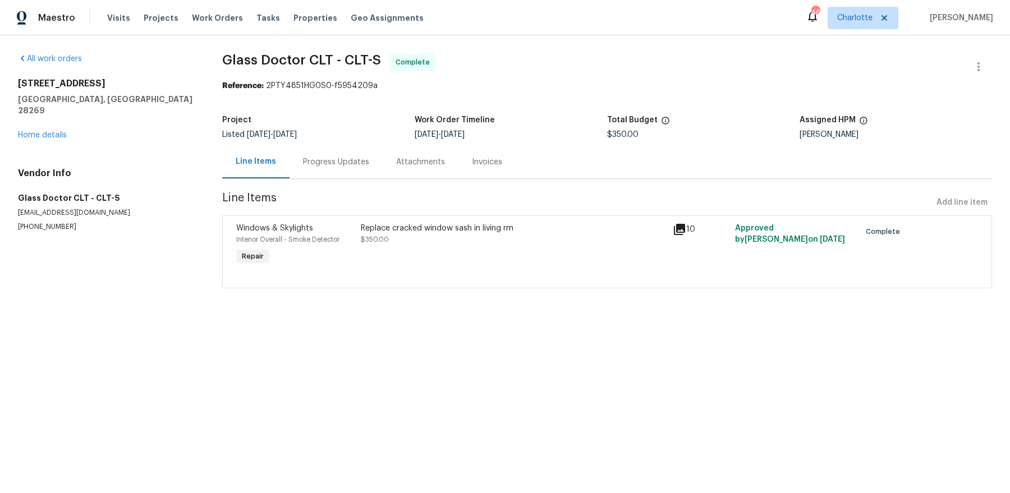
click at [33, 134] on div "All work orders [STREET_ADDRESS] Home details Vendor Info Glass Doctor CLT - CL…" at bounding box center [106, 142] width 177 height 178
click at [33, 128] on div "[STREET_ADDRESS] Home details" at bounding box center [106, 109] width 177 height 63
click at [38, 119] on div "[STREET_ADDRESS] Home details" at bounding box center [106, 109] width 177 height 63
click at [57, 131] on link "Home details" at bounding box center [42, 135] width 49 height 8
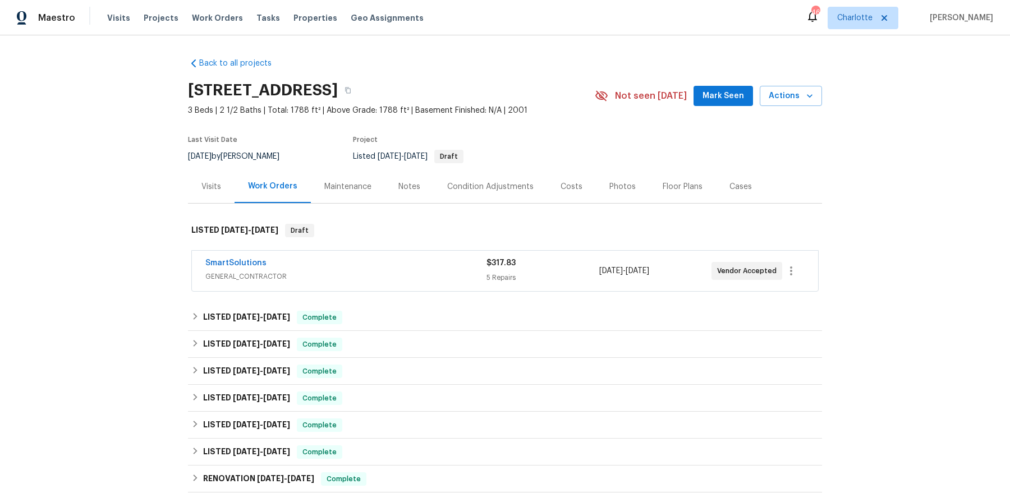
click at [342, 262] on div "SmartSolutions" at bounding box center [345, 263] width 281 height 13
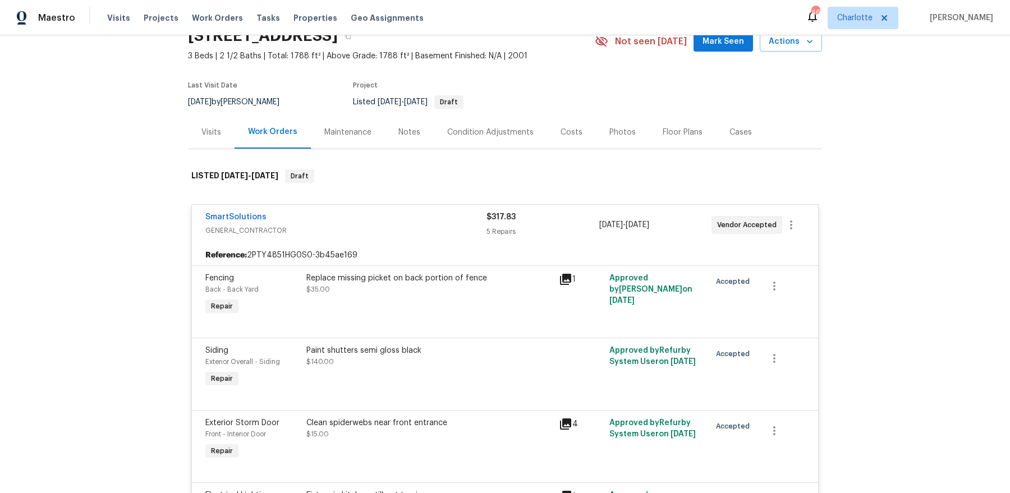
scroll to position [132, 0]
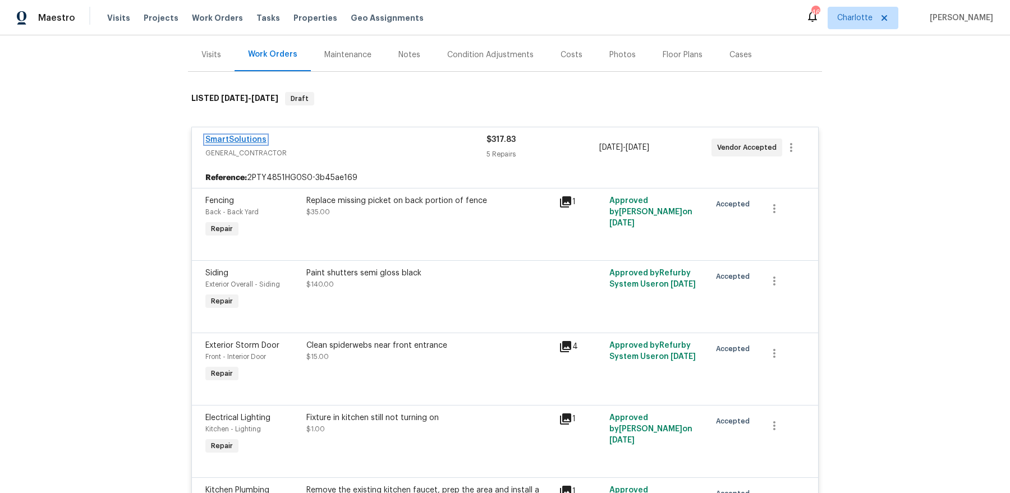
click at [225, 138] on link "SmartSolutions" at bounding box center [235, 140] width 61 height 8
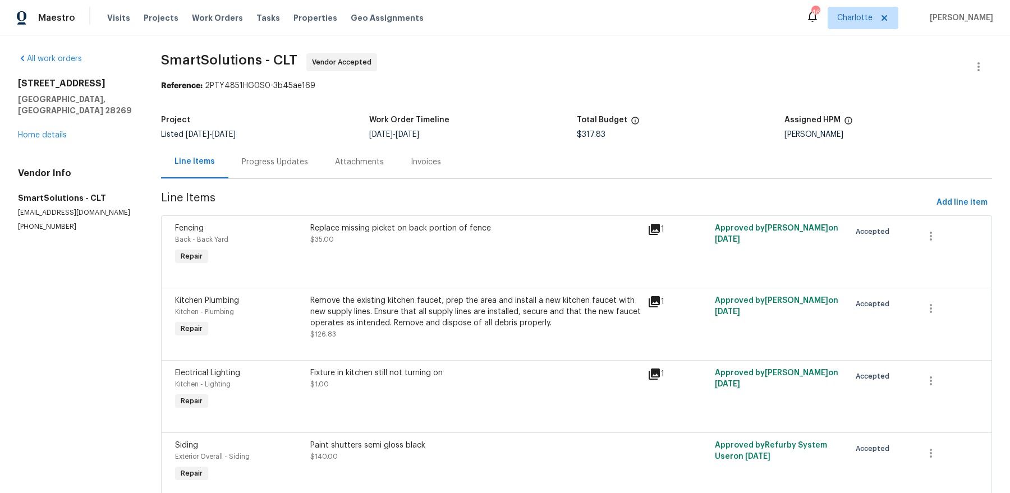
click at [275, 161] on div "Progress Updates" at bounding box center [275, 161] width 66 height 11
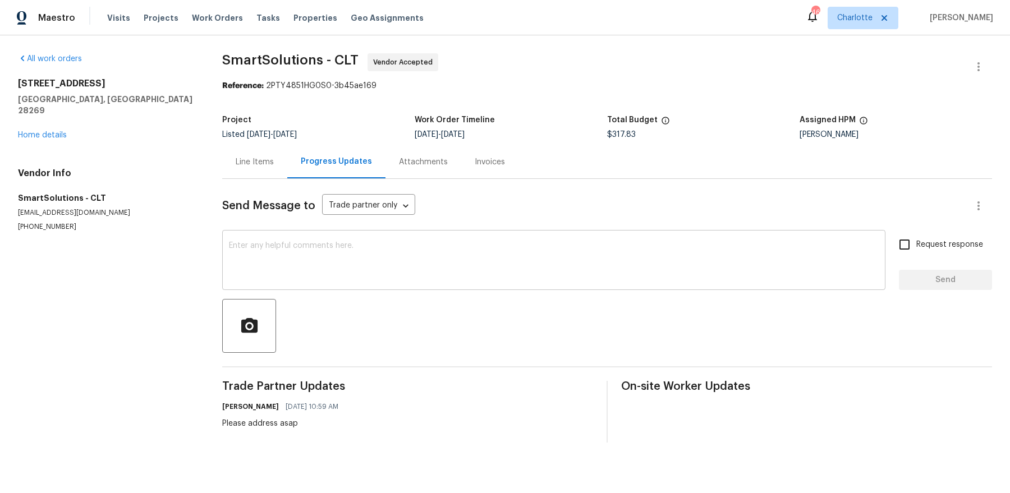
click at [314, 263] on textarea at bounding box center [554, 261] width 650 height 39
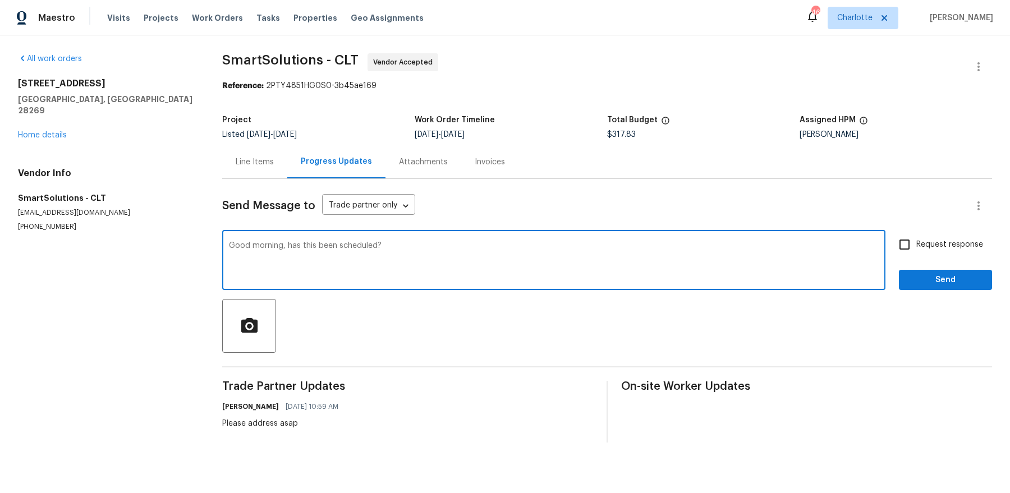
type textarea "Good morning, has this been scheduled?"
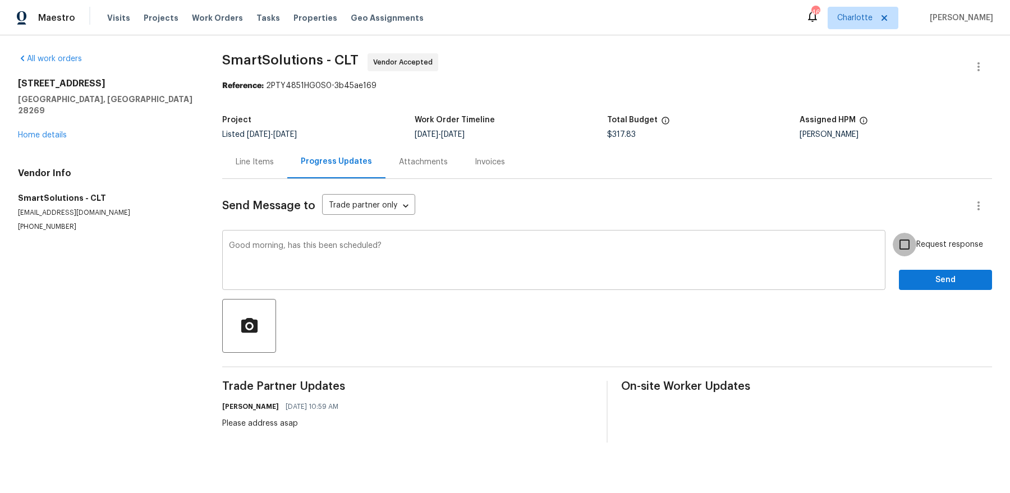
click at [892, 233] on input "Request response" at bounding box center [904, 245] width 24 height 24
checkbox input "true"
click at [899, 270] on button "Send" at bounding box center [945, 280] width 93 height 21
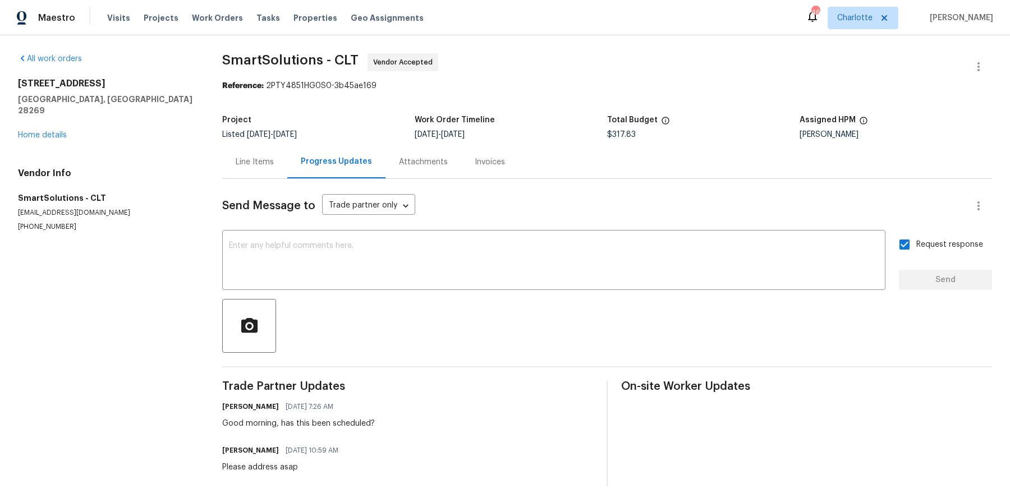
click at [59, 119] on div "[STREET_ADDRESS] Home details" at bounding box center [106, 109] width 177 height 63
click at [54, 131] on link "Home details" at bounding box center [42, 135] width 49 height 8
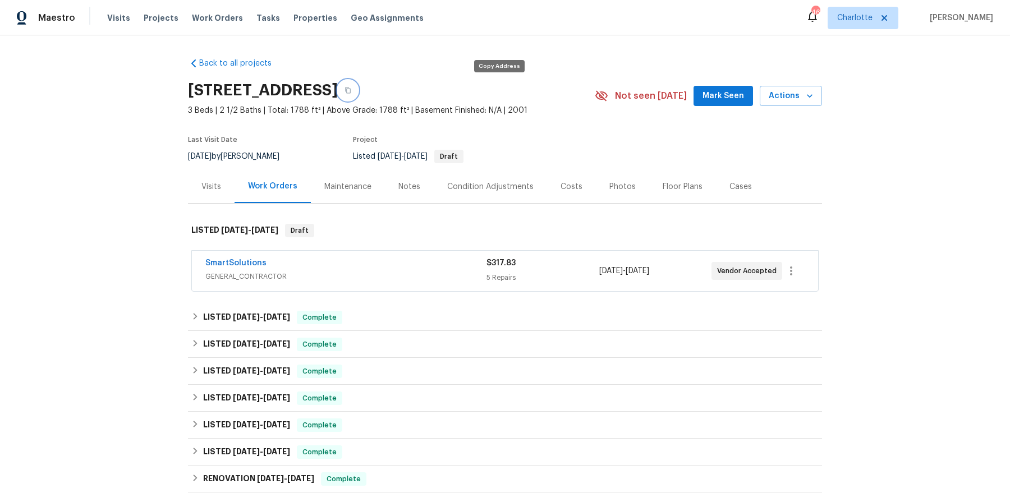
click at [351, 89] on icon "button" at bounding box center [347, 90] width 7 height 7
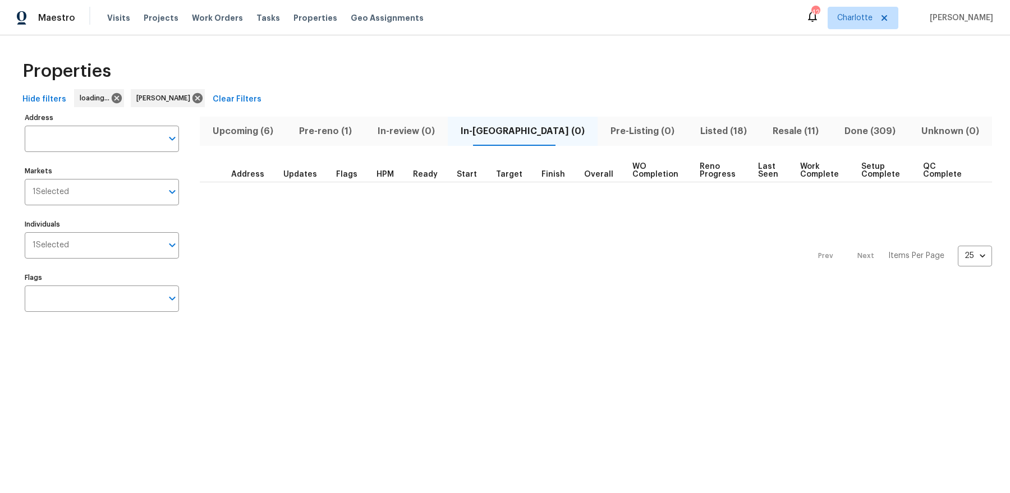
click at [245, 133] on span "Upcoming (6)" at bounding box center [242, 131] width 73 height 16
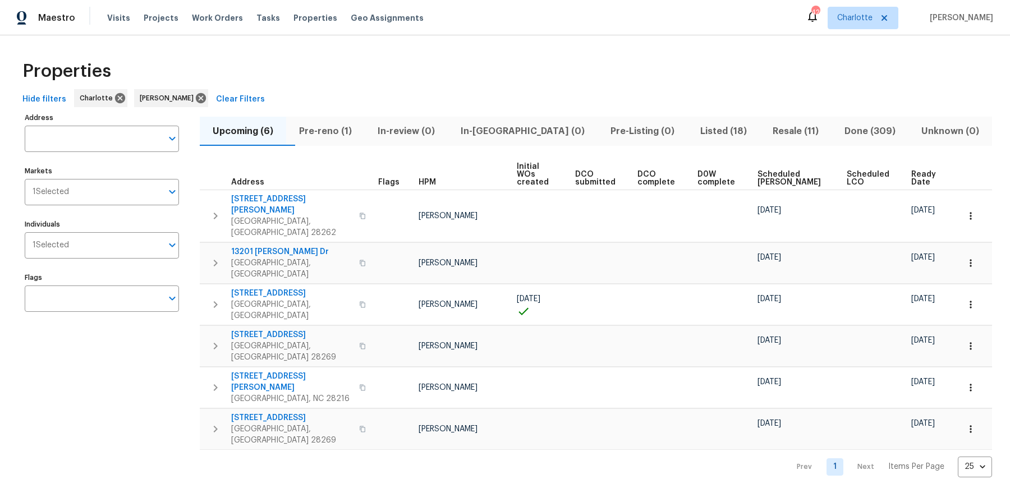
click at [923, 172] on span "Ready Date" at bounding box center [925, 179] width 28 height 16
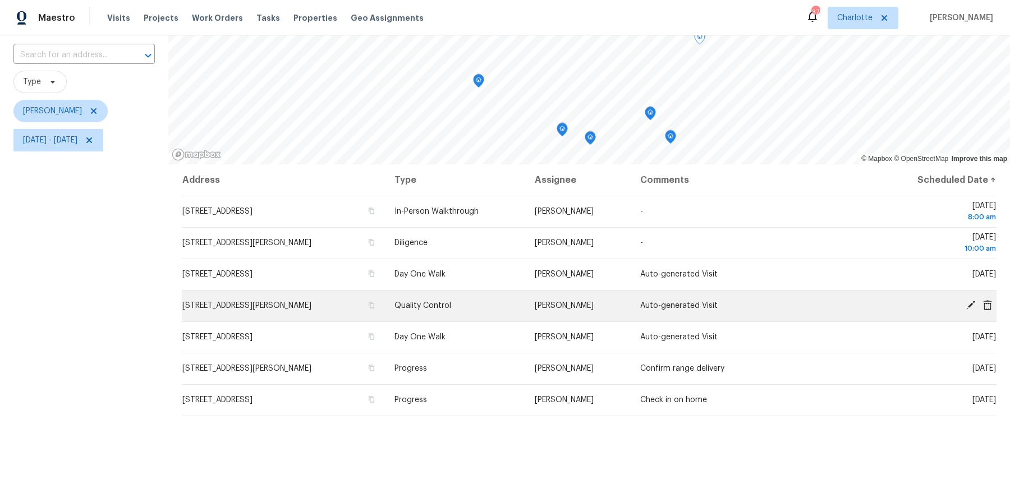
scroll to position [27, 0]
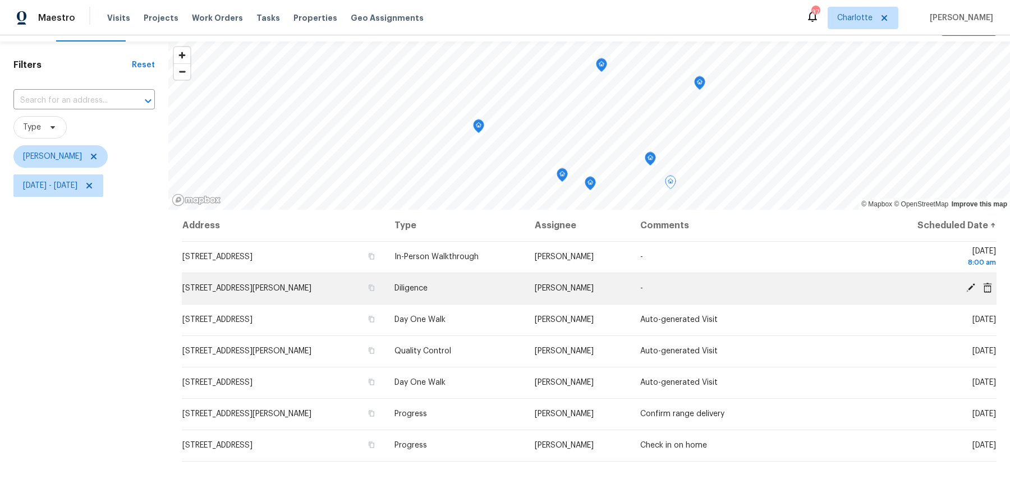
click at [305, 291] on span "[STREET_ADDRESS][PERSON_NAME]" at bounding box center [246, 288] width 129 height 8
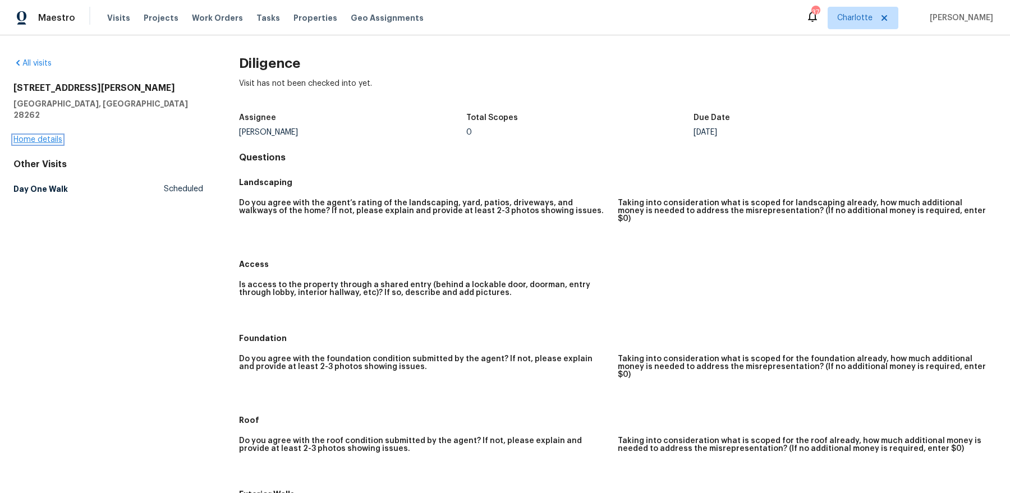
click at [44, 136] on link "Home details" at bounding box center [37, 140] width 49 height 8
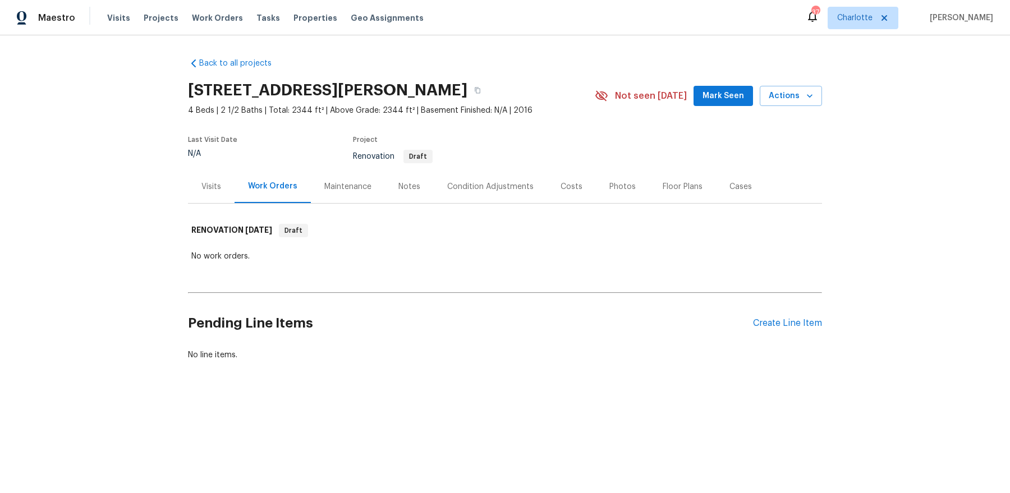
click at [213, 190] on div "Visits" at bounding box center [211, 186] width 20 height 11
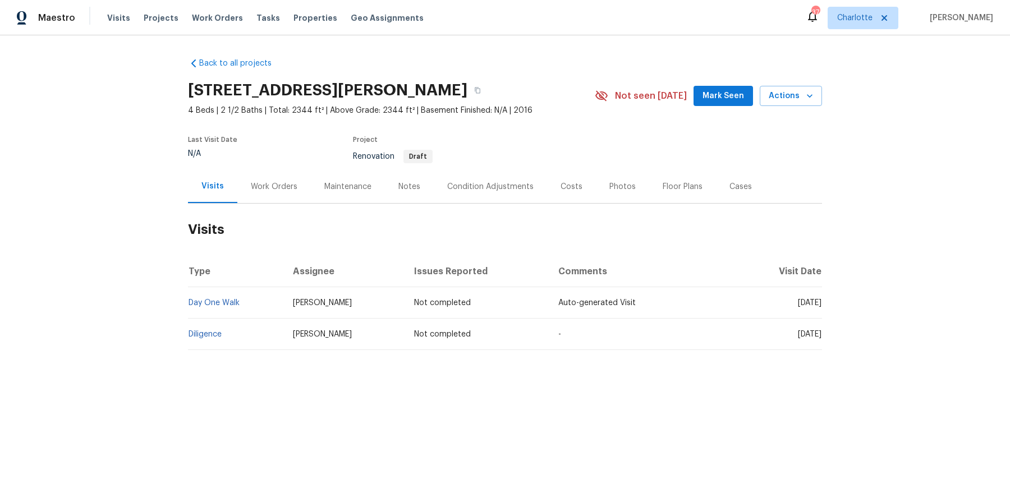
click at [377, 128] on section "1128 Doby Springs Dr, Charlotte, NC 28262 4 Beds | 2 1/2 Baths | Total: 2344 ft…" at bounding box center [505, 123] width 634 height 94
click at [481, 87] on icon "button" at bounding box center [477, 90] width 7 height 7
